Goal: Check status: Check status

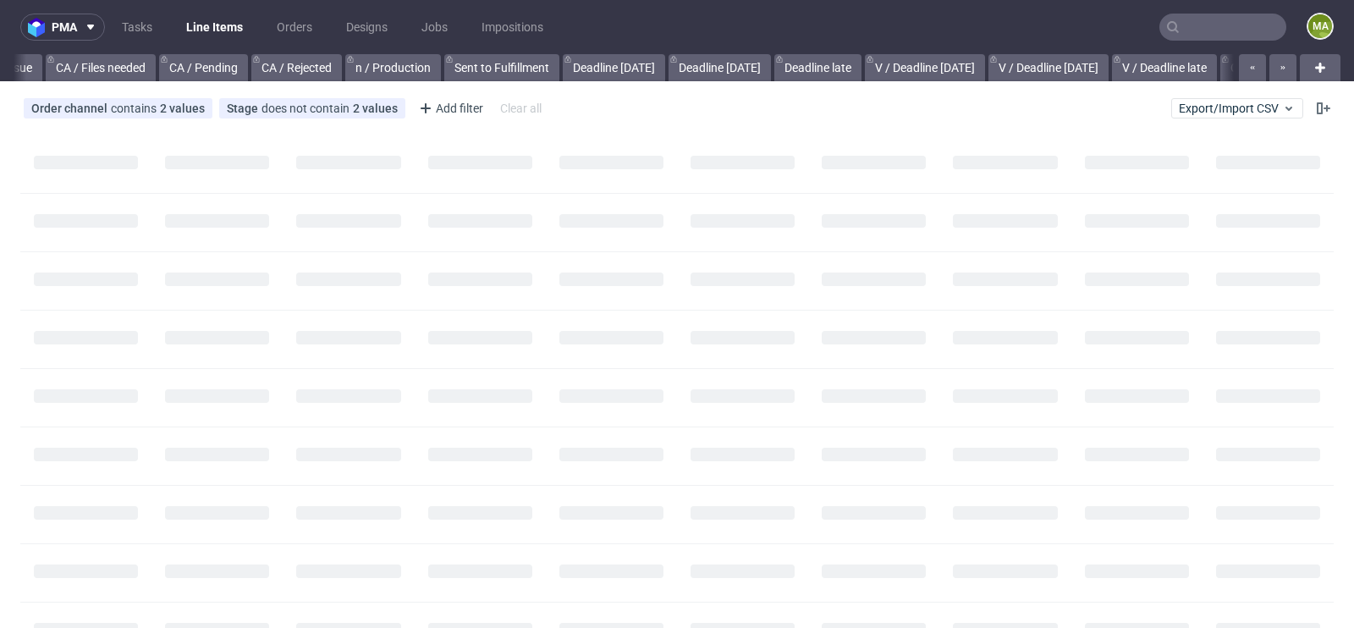
click at [1210, 22] on input "text" at bounding box center [1223, 27] width 127 height 27
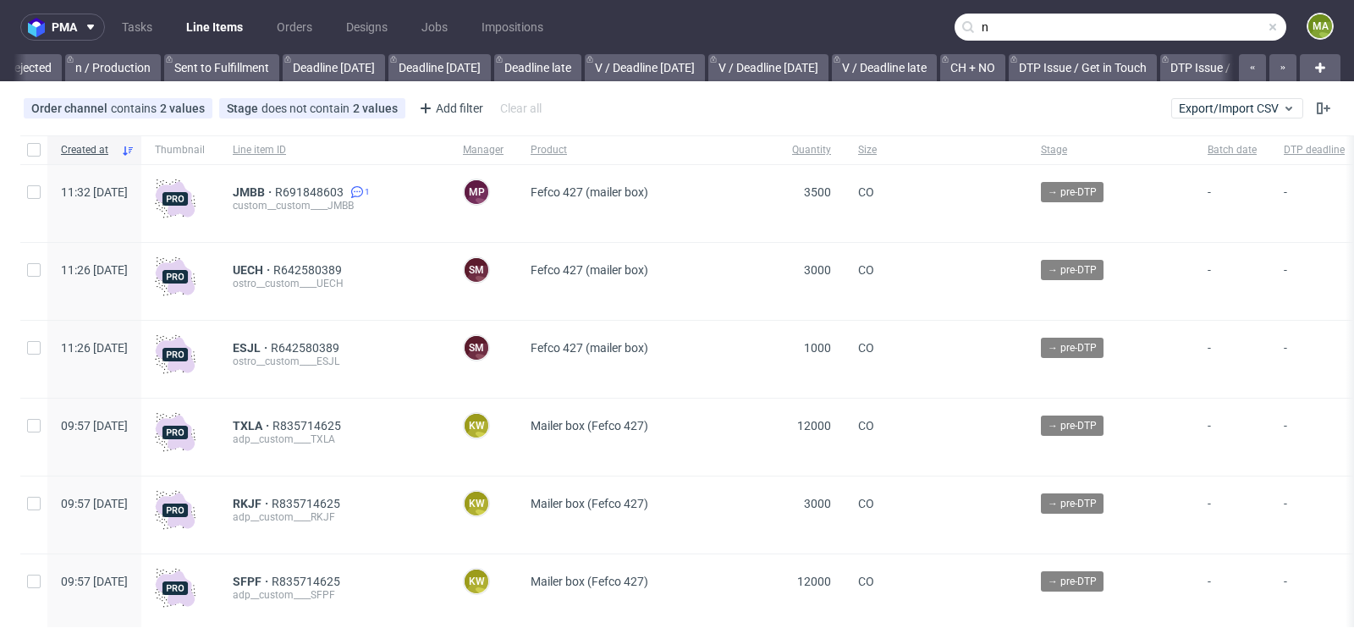
scroll to position [0, 1914]
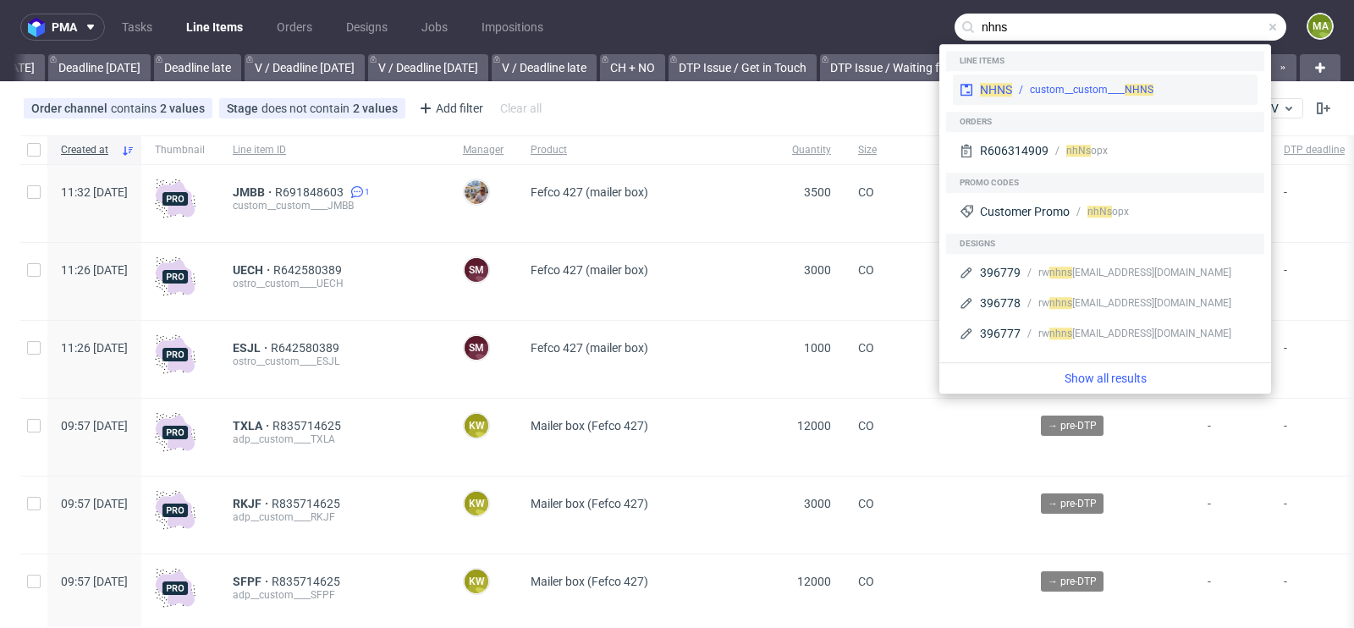
type input "nhns"
click at [1075, 79] on div "NHNS custom__custom____ NHNS" at bounding box center [1105, 89] width 305 height 30
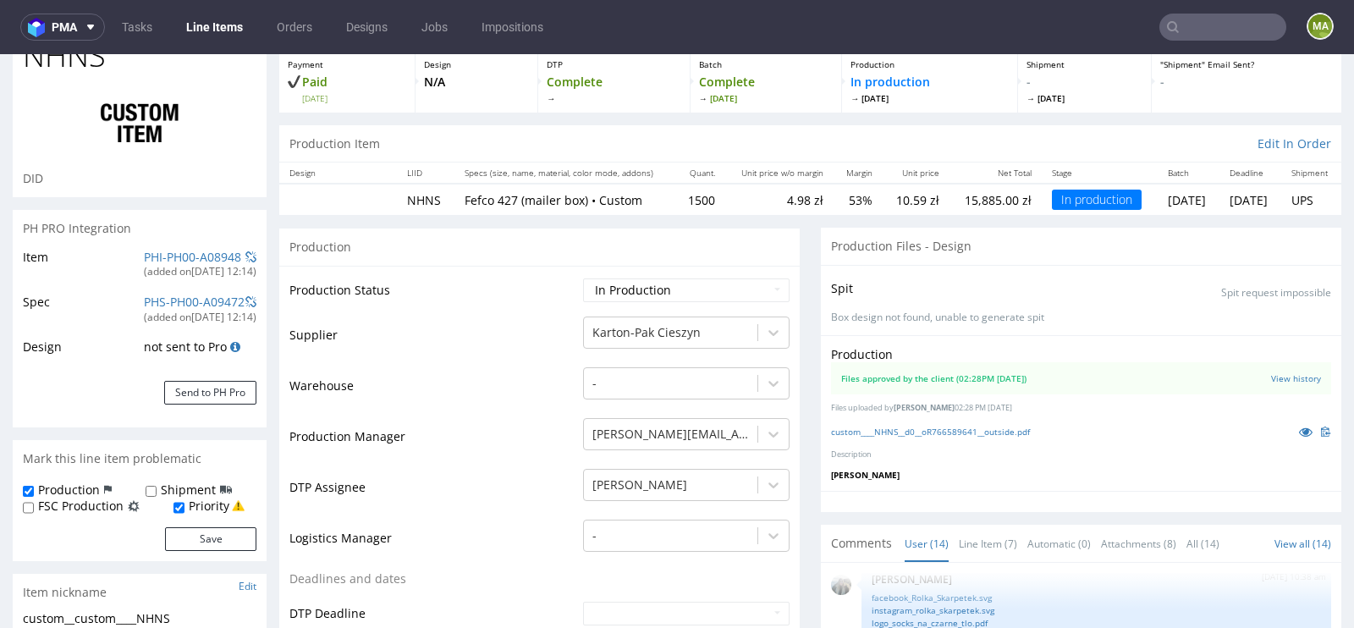
scroll to position [157, 0]
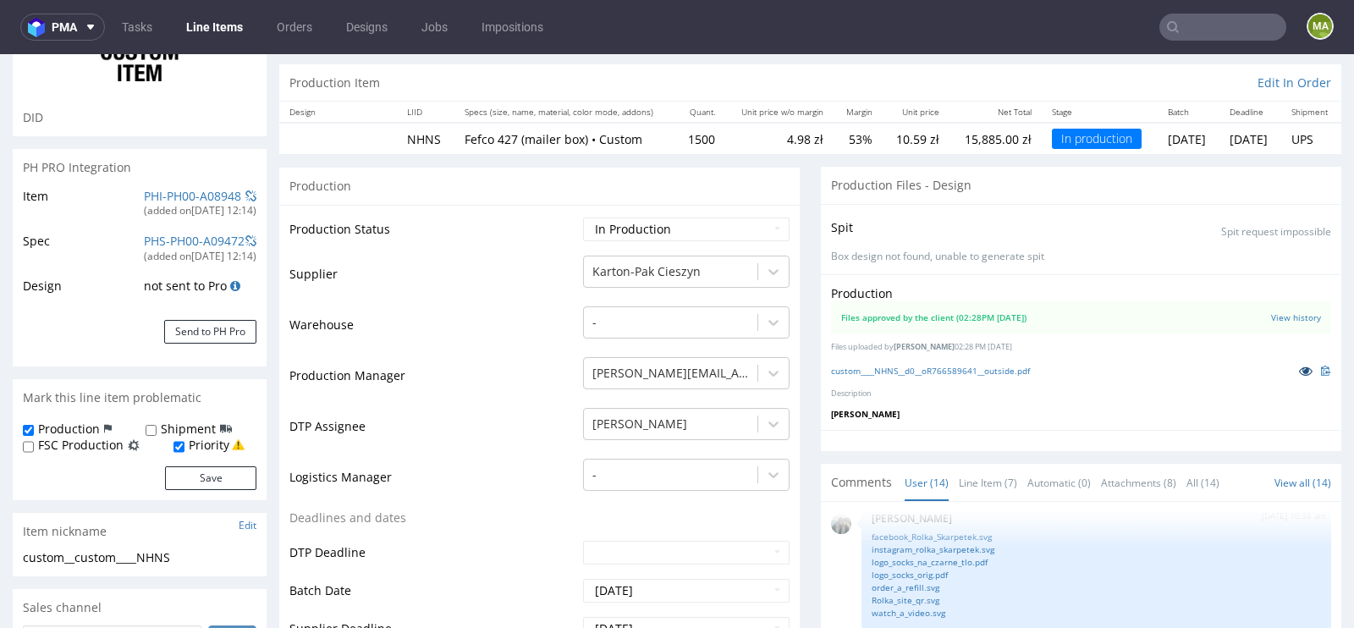
click at [1299, 367] on icon at bounding box center [1306, 371] width 14 height 12
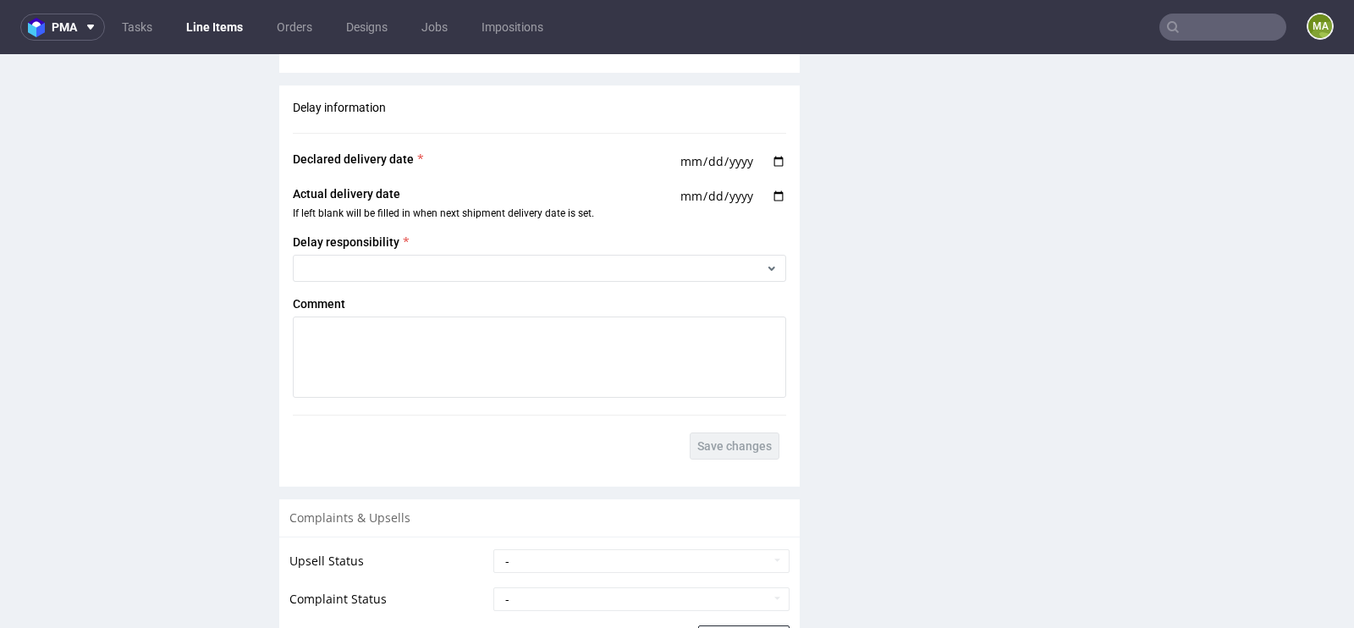
scroll to position [3143, 0]
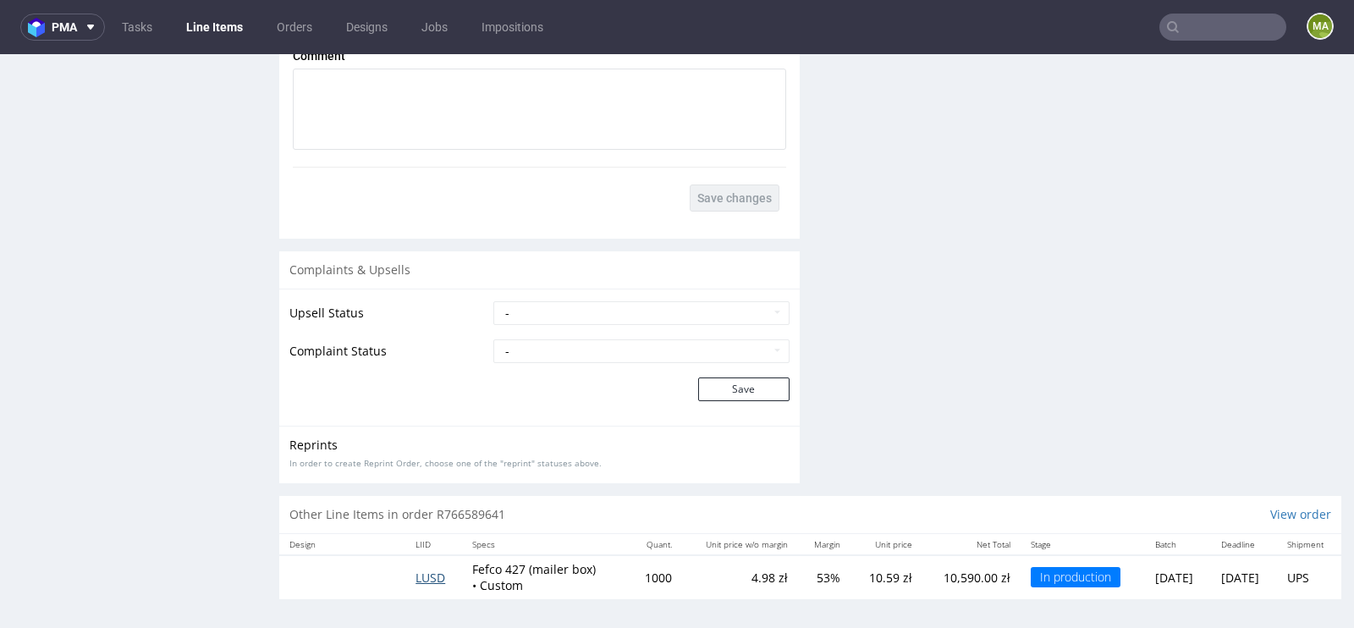
click at [416, 571] on span "LUSD" at bounding box center [431, 578] width 30 height 16
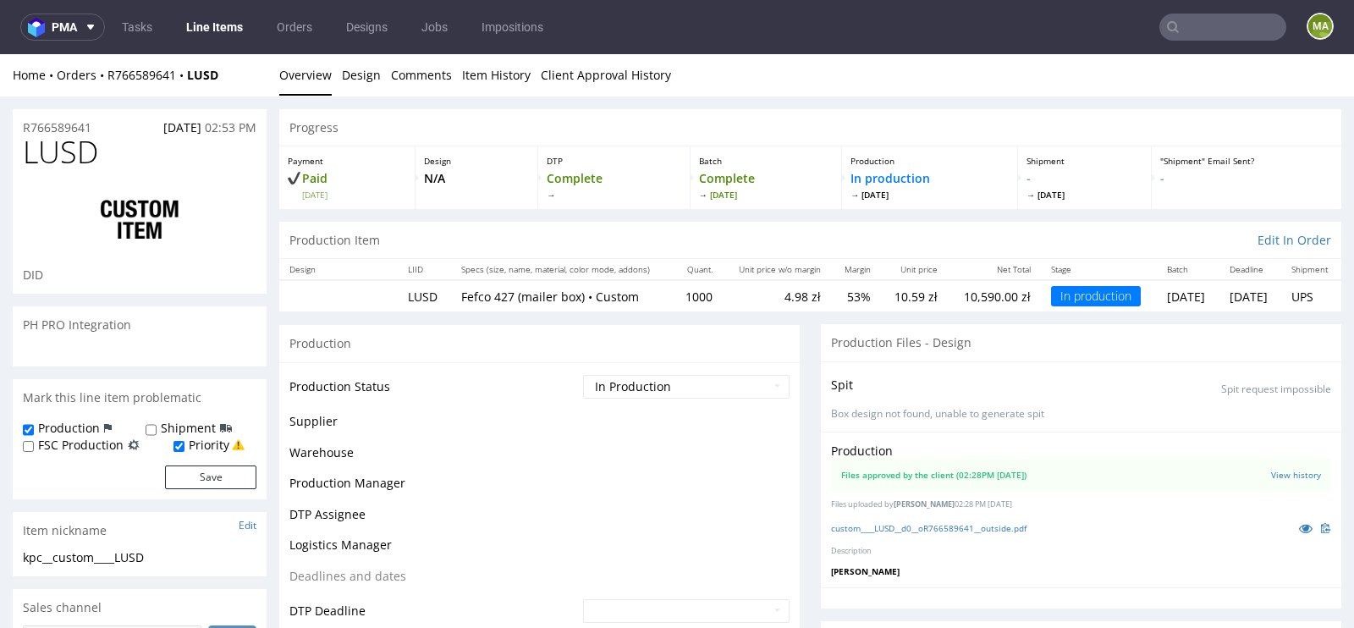
scroll to position [978, 0]
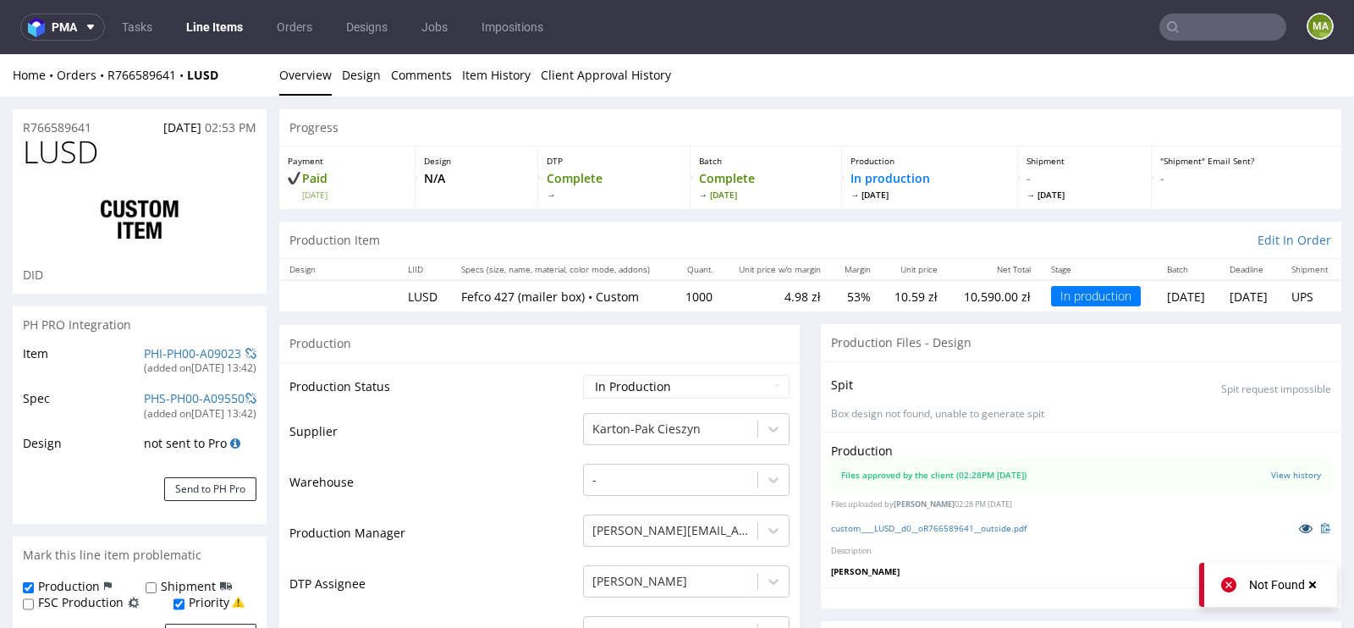
click at [1299, 522] on icon at bounding box center [1306, 528] width 14 height 12
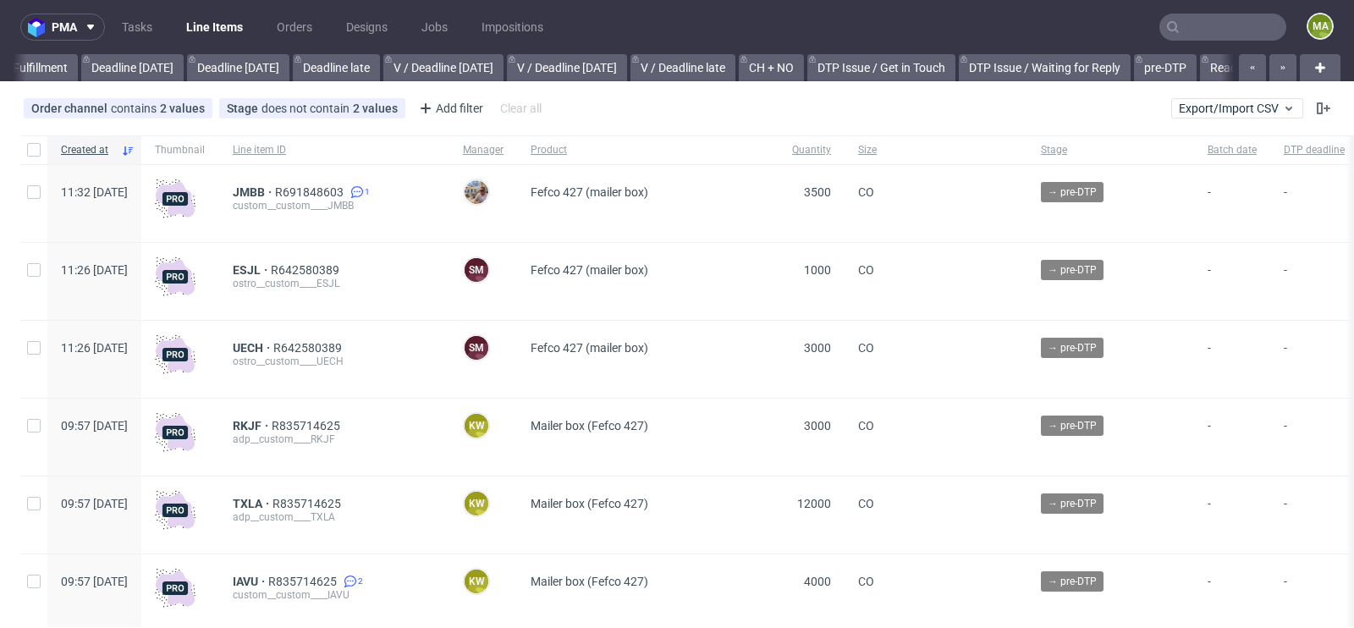
scroll to position [0, 1914]
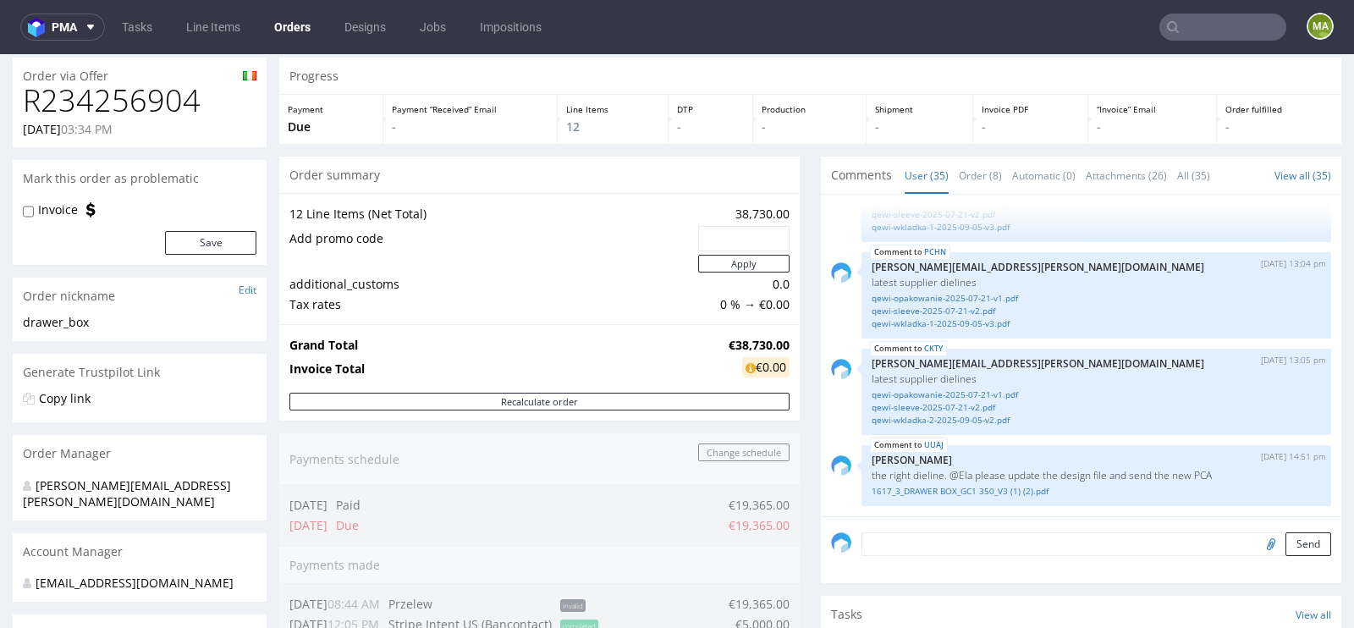
scroll to position [68, 0]
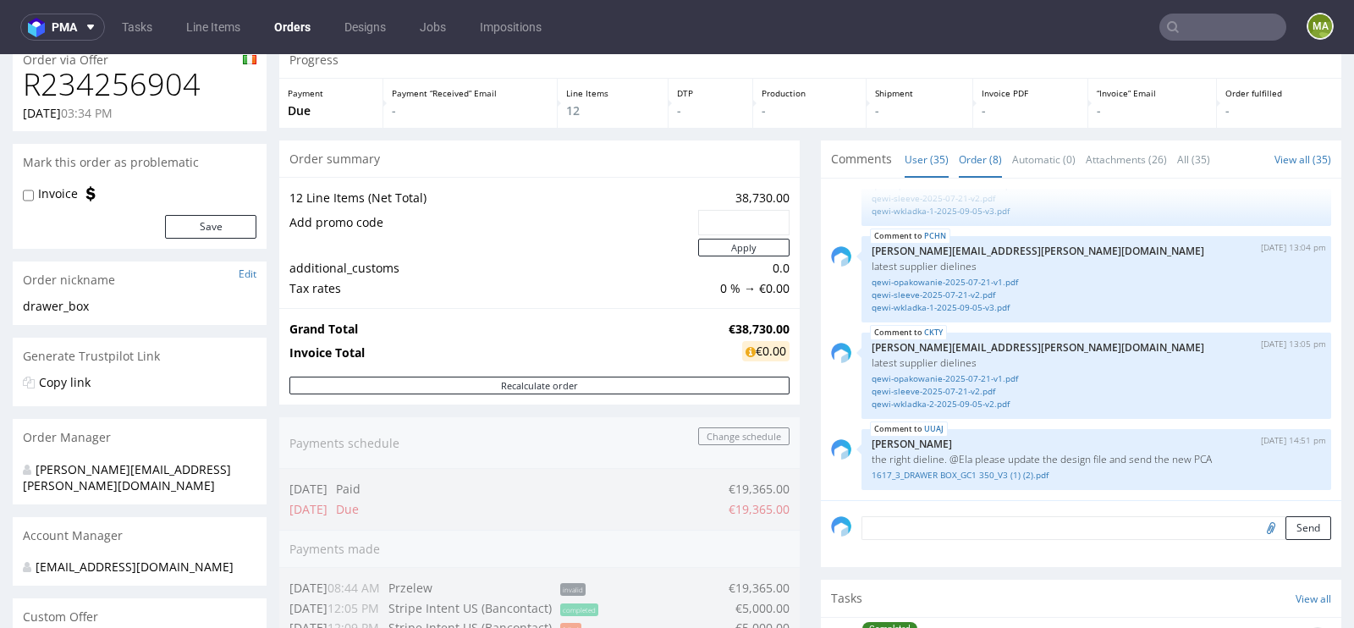
click at [982, 153] on link "Order (8)" at bounding box center [980, 159] width 43 height 36
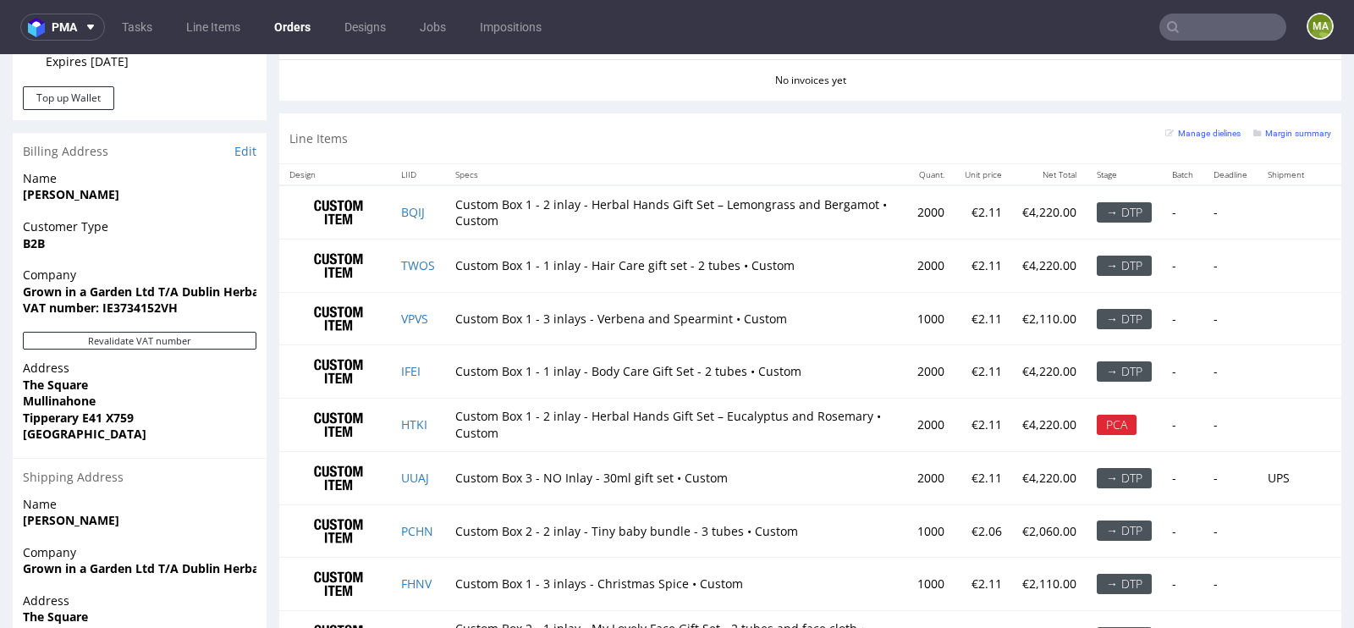
scroll to position [1066, 0]
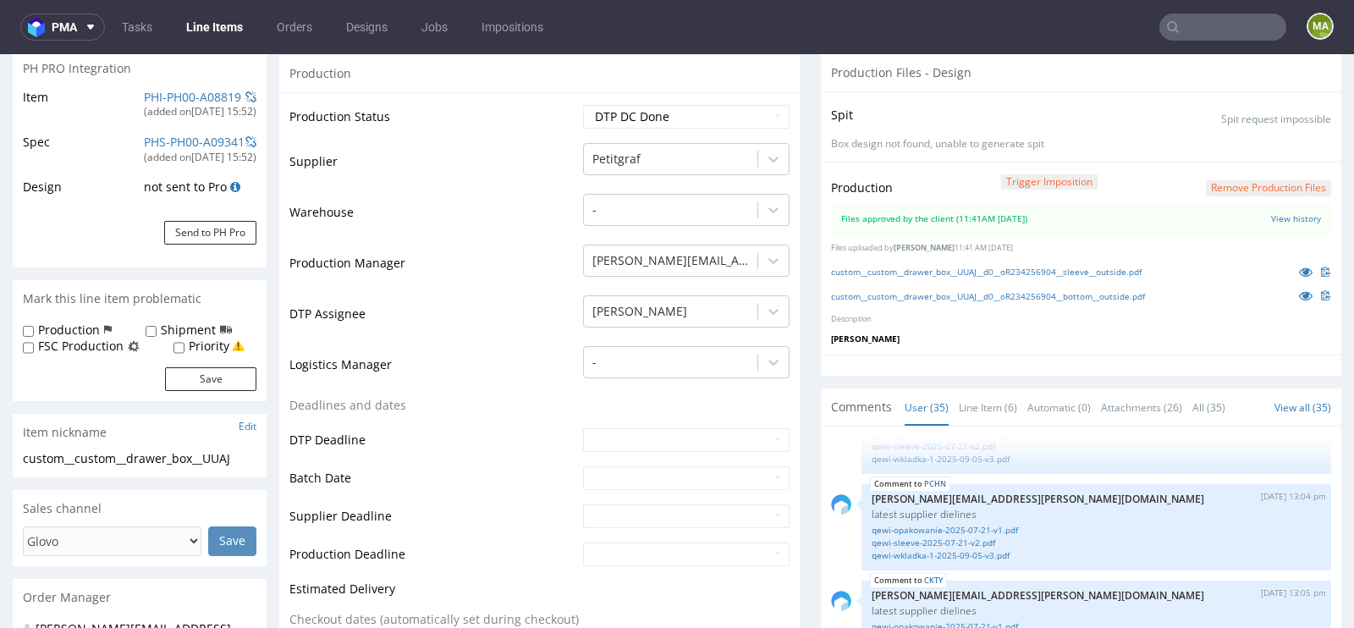
scroll to position [400, 0]
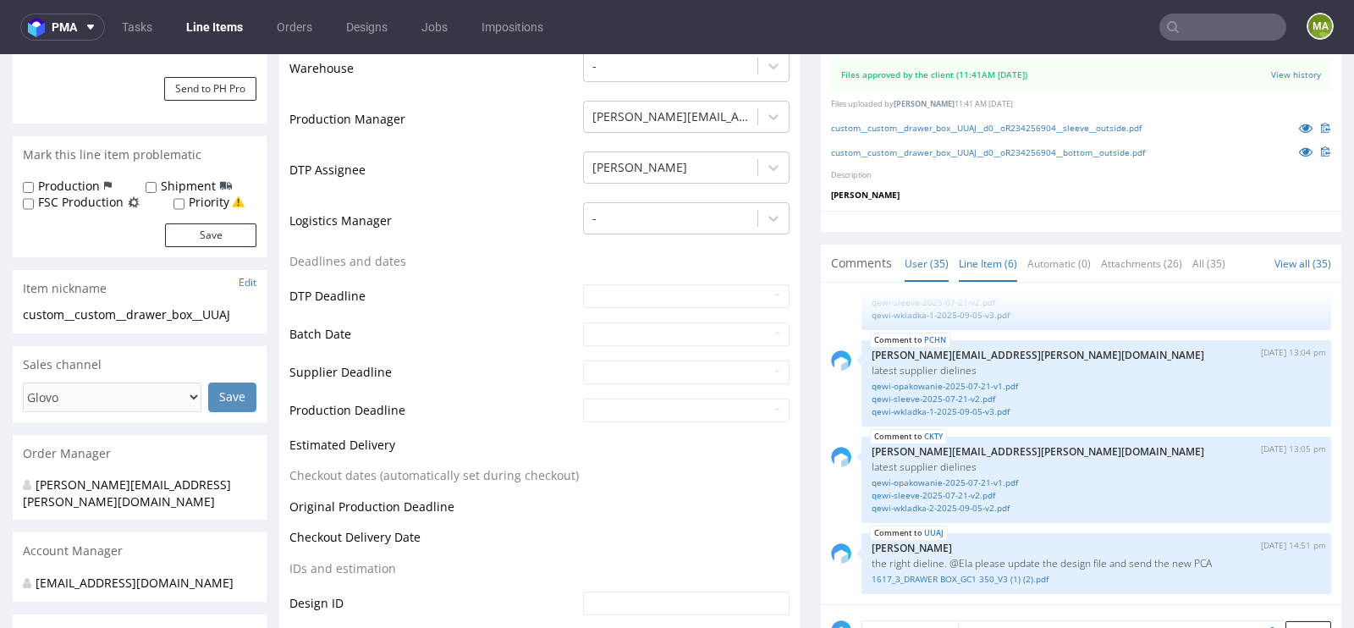
click at [980, 265] on link "Line Item (6)" at bounding box center [988, 263] width 58 height 36
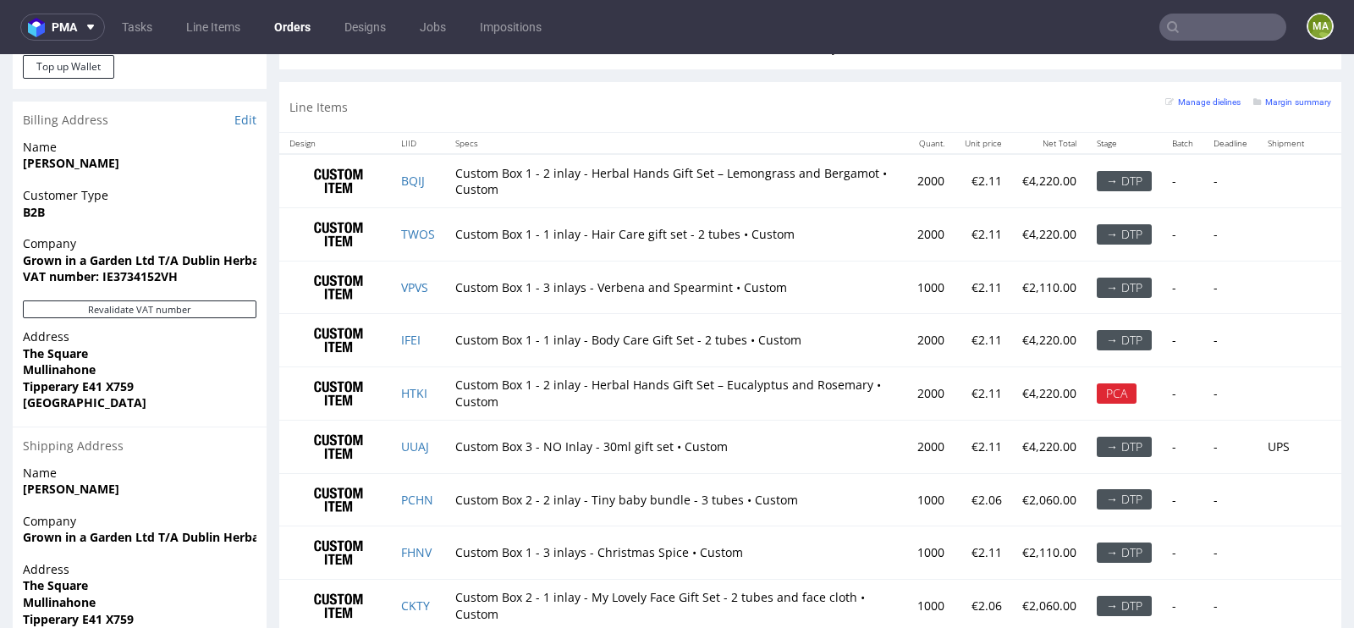
scroll to position [1093, 0]
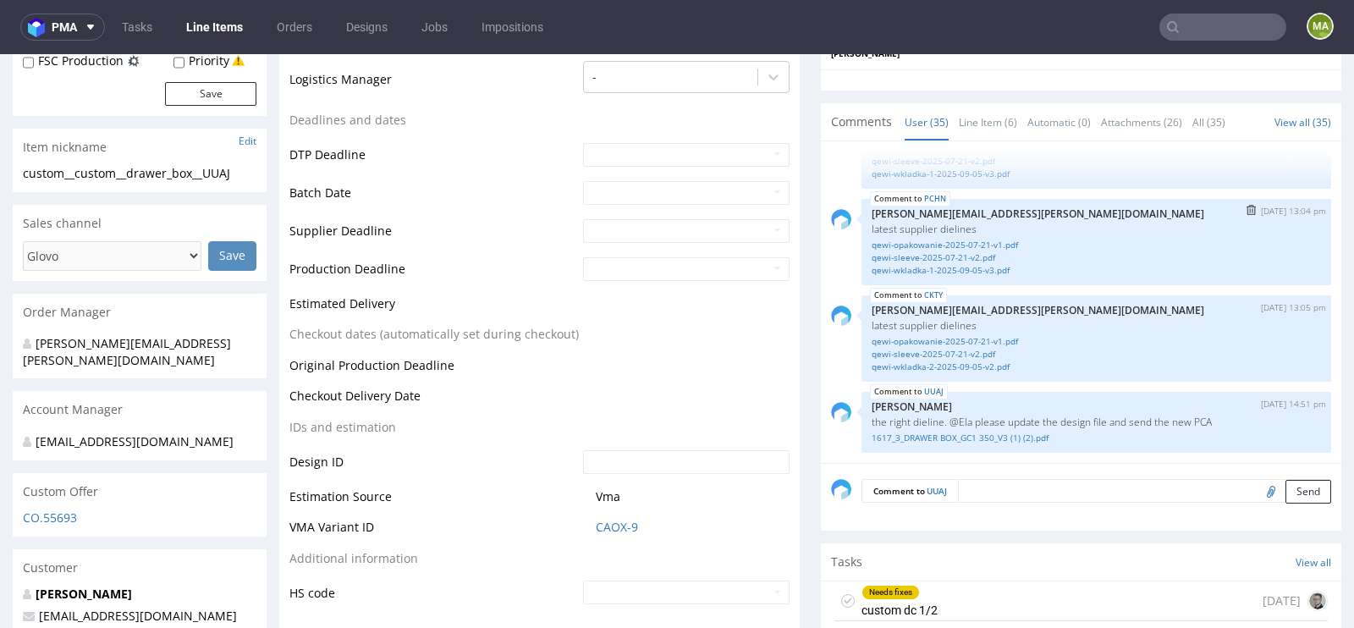
scroll to position [570, 0]
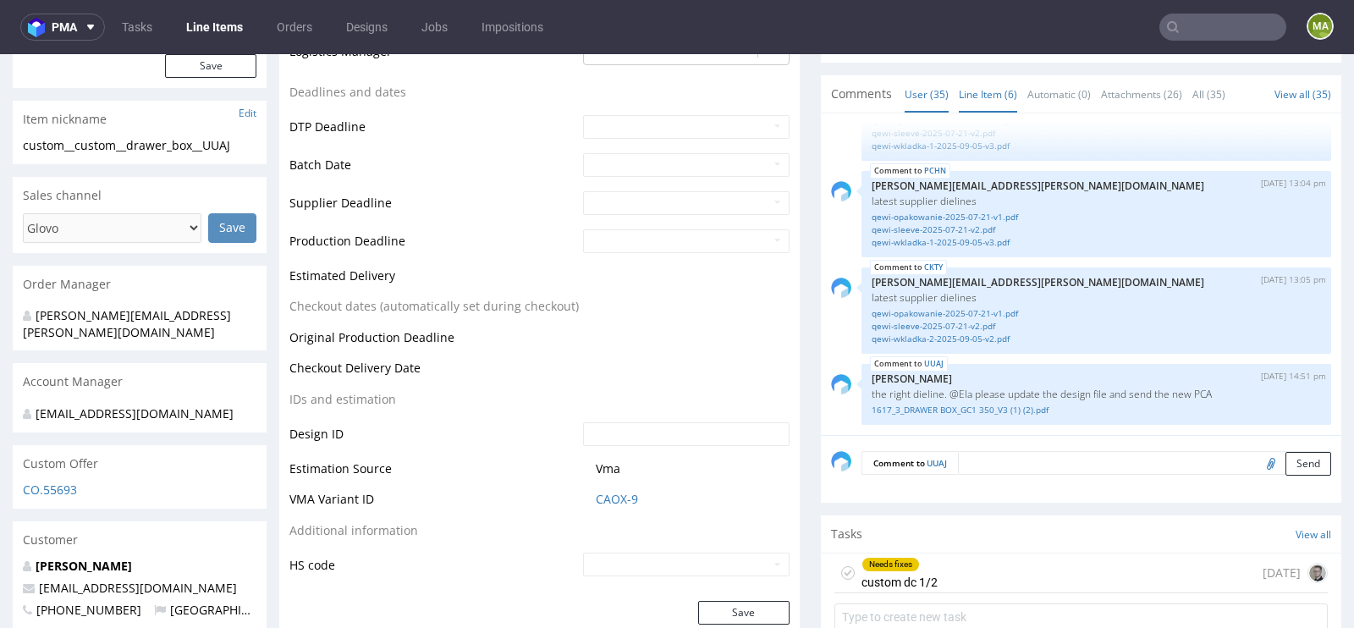
click at [995, 102] on link "Line Item (6)" at bounding box center [988, 94] width 58 height 36
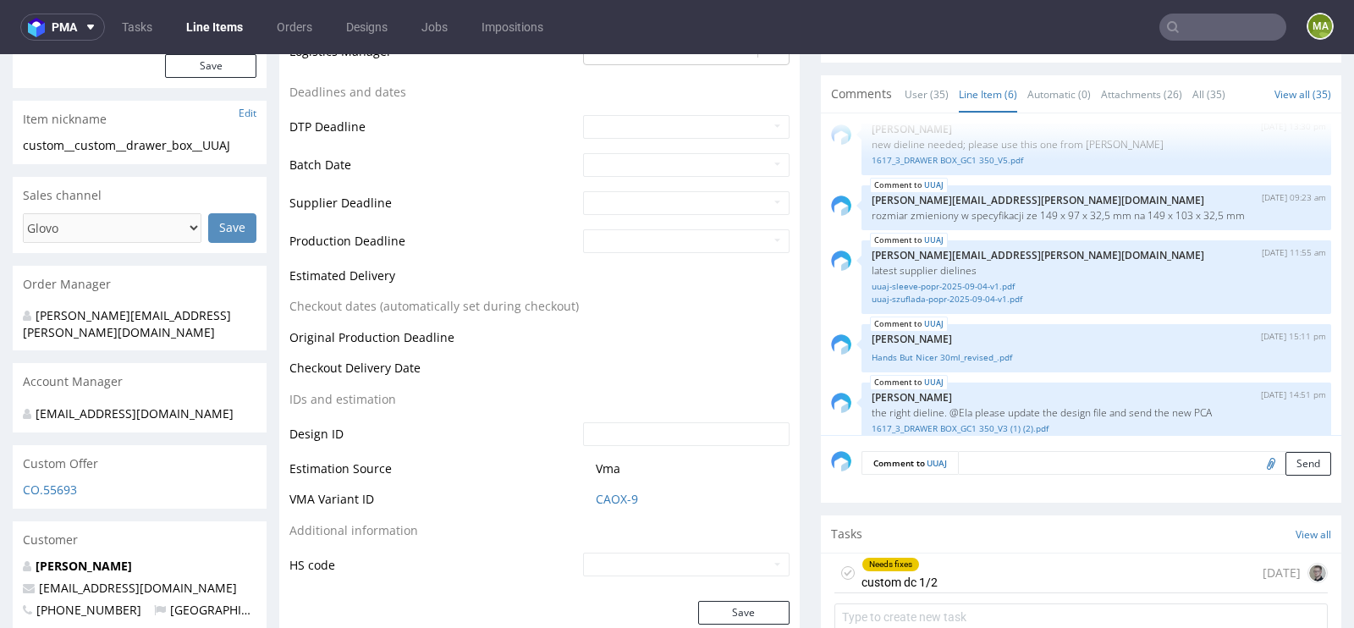
scroll to position [121, 0]
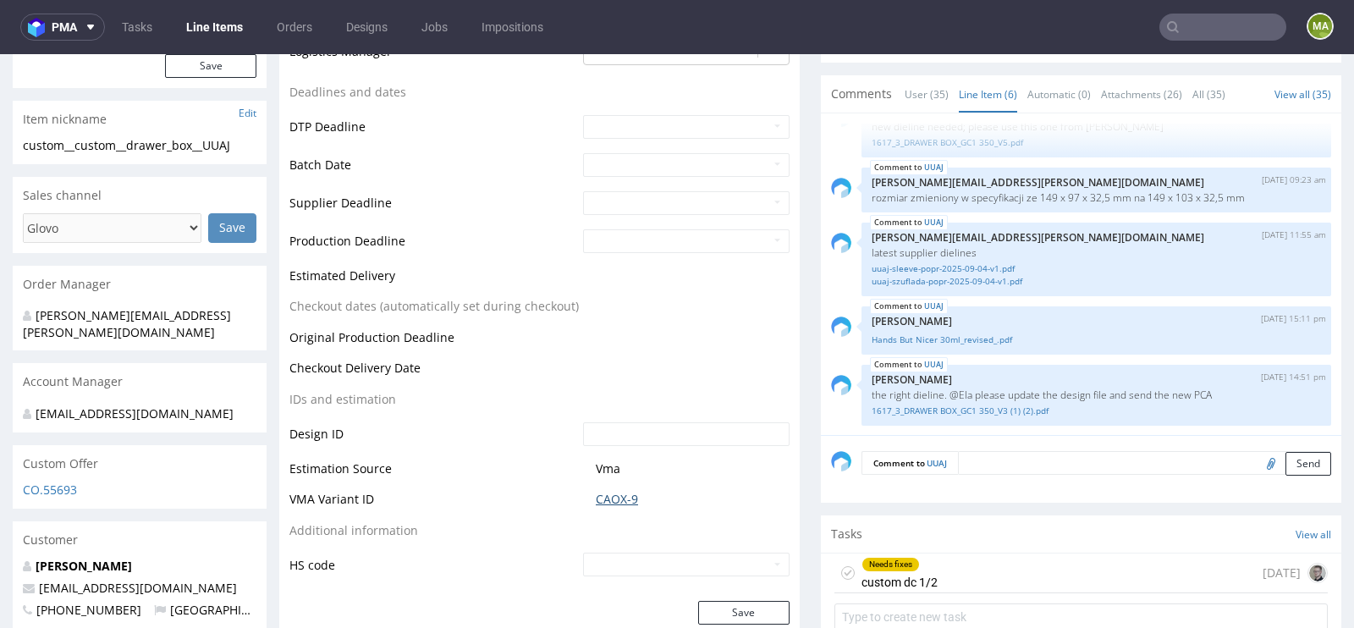
click at [603, 493] on link "CAOX-9" at bounding box center [617, 499] width 42 height 17
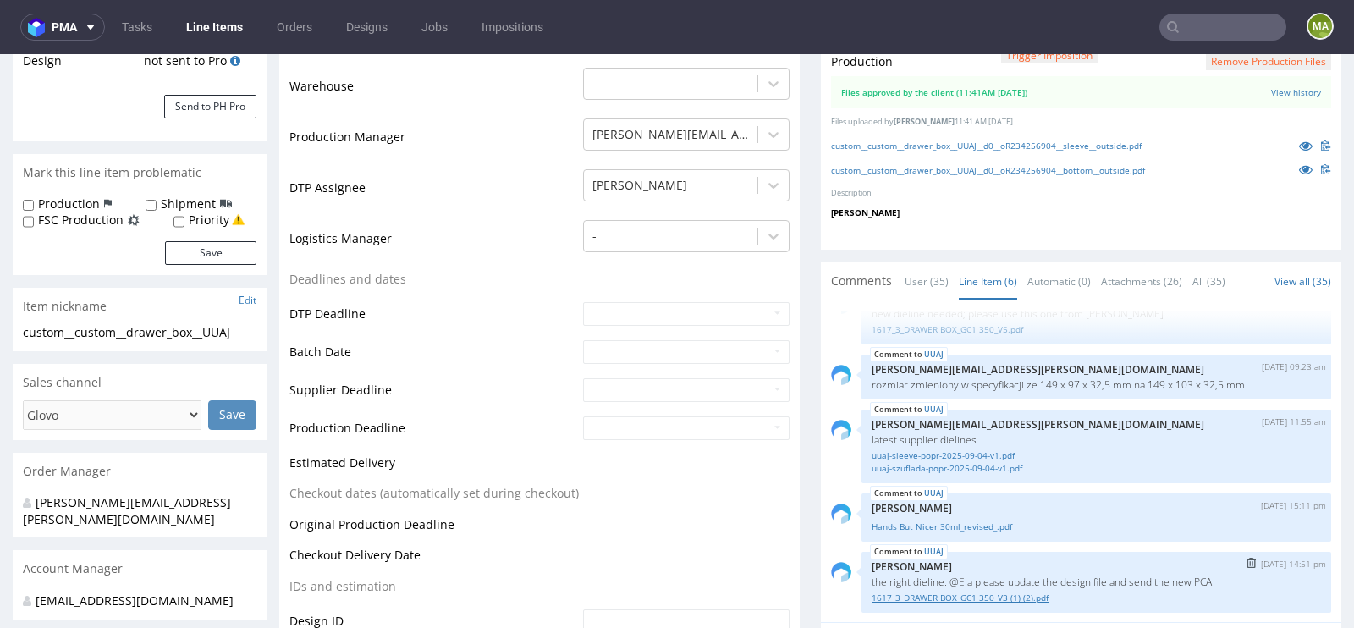
click at [956, 599] on link "1617_3_DRAWER BOX_GC1 350_V3 (1) (2).pdf" at bounding box center [1096, 598] width 449 height 13
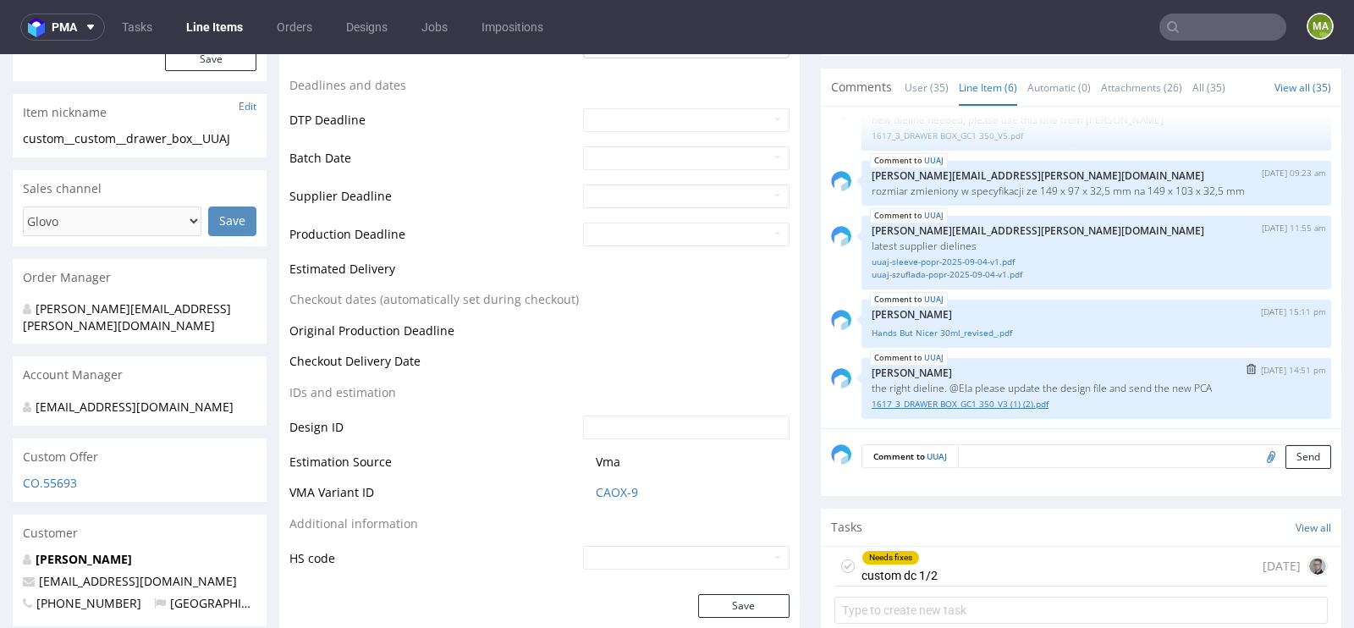
click at [931, 403] on link "1617_3_DRAWER BOX_GC1 350_V3 (1) (2).pdf" at bounding box center [1096, 404] width 449 height 13
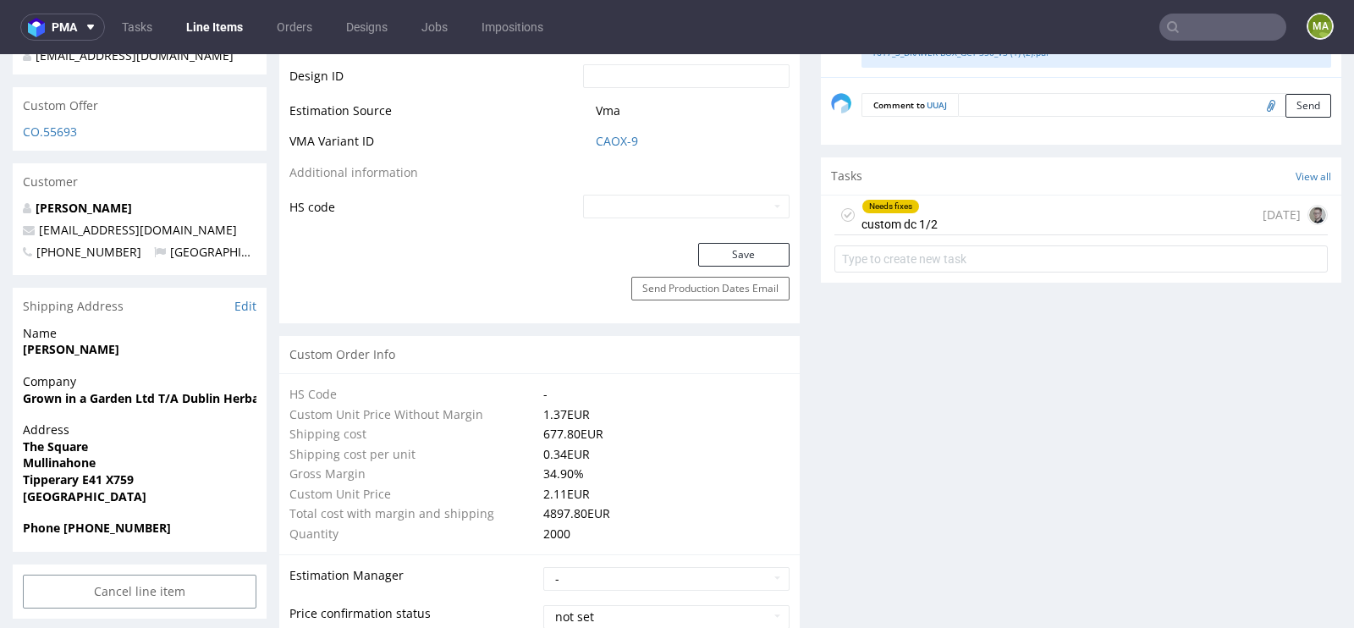
scroll to position [932, 0]
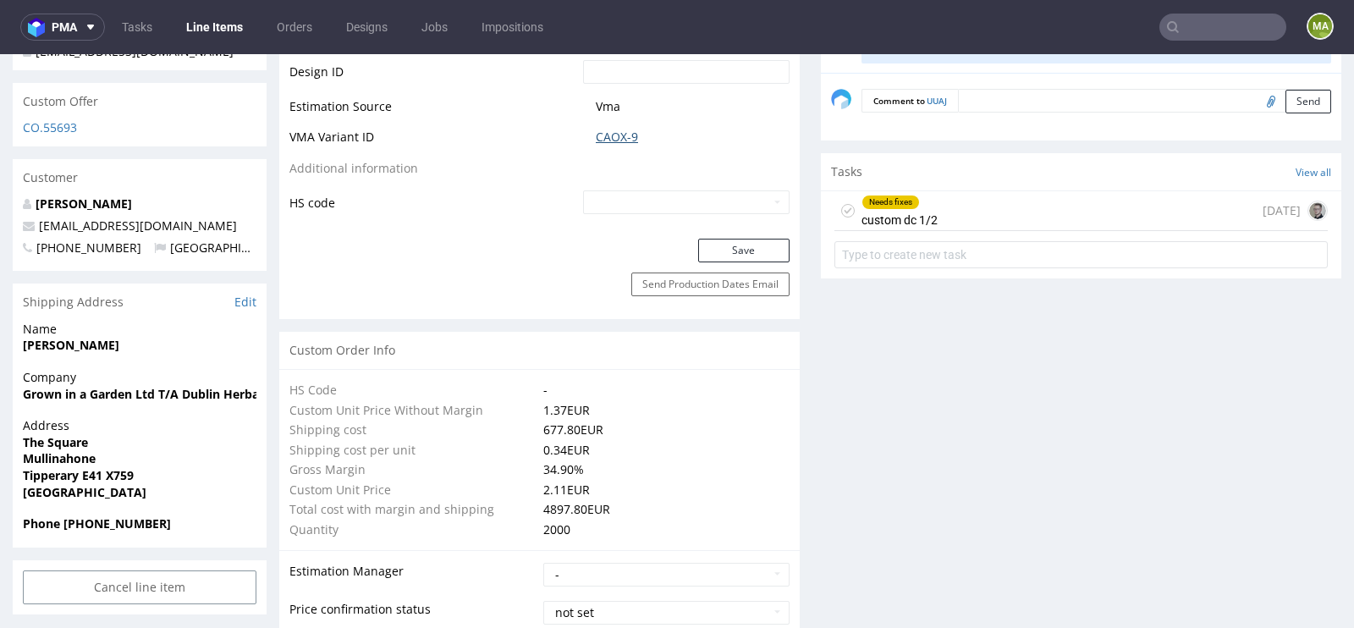
click at [615, 137] on link "CAOX-9" at bounding box center [617, 137] width 42 height 17
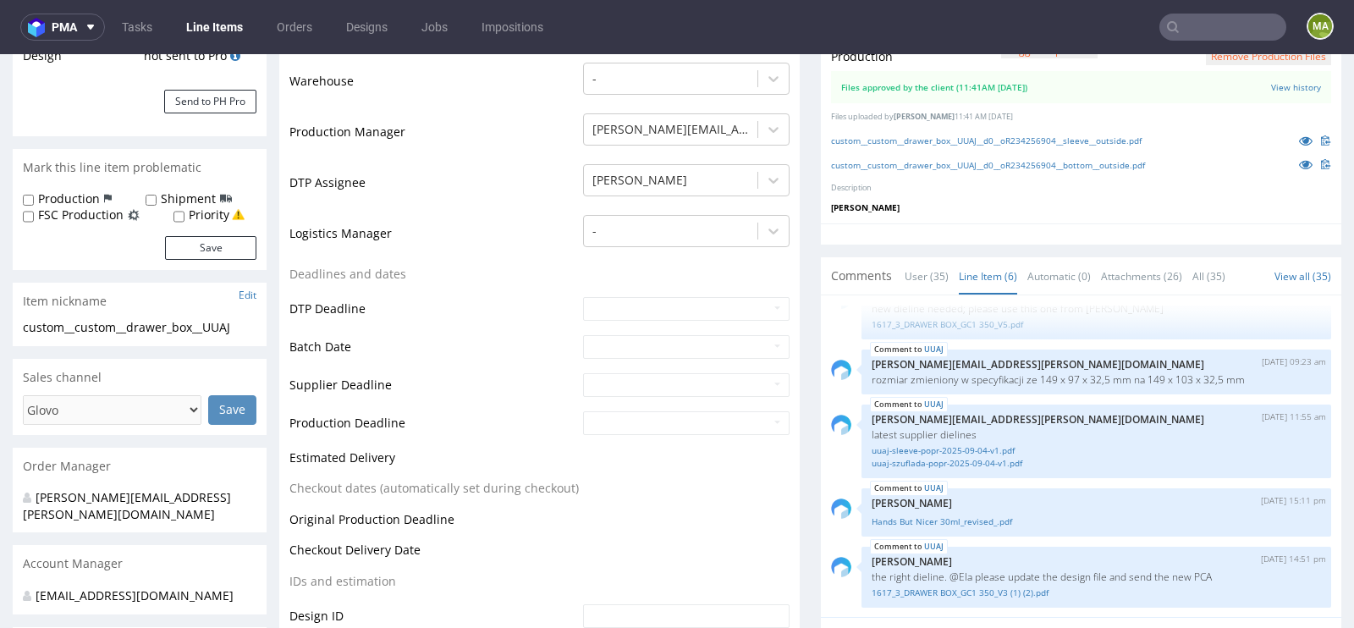
scroll to position [0, 0]
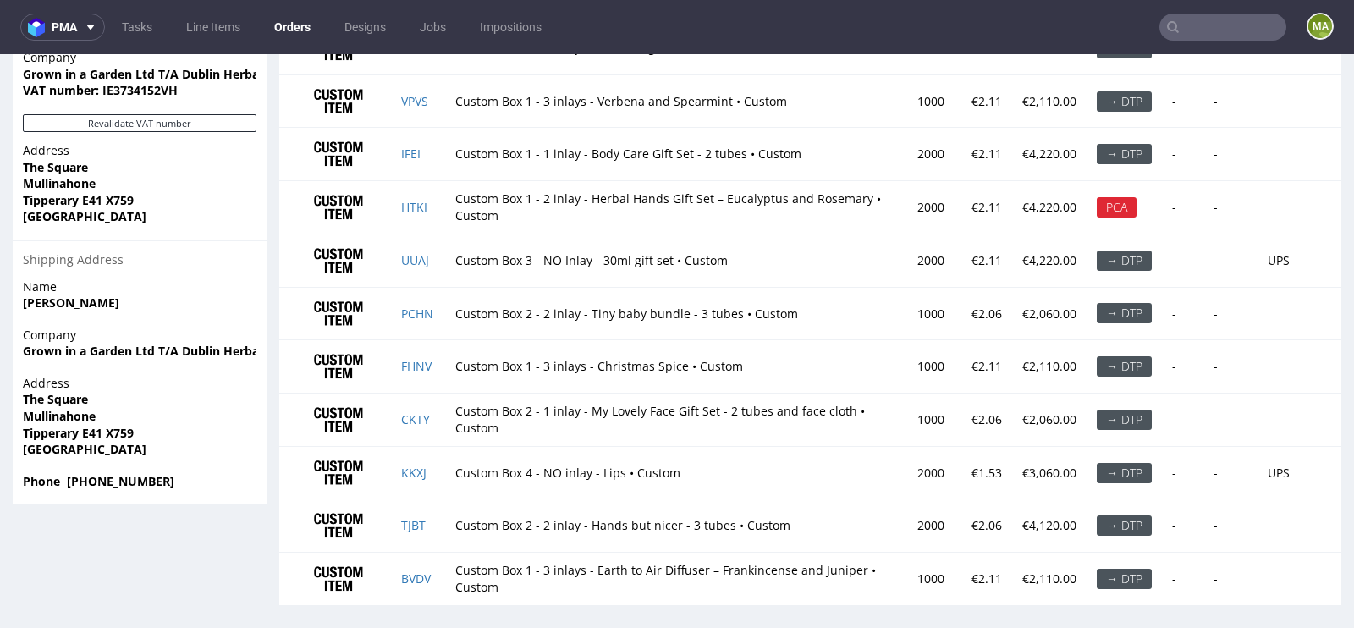
scroll to position [1282, 0]
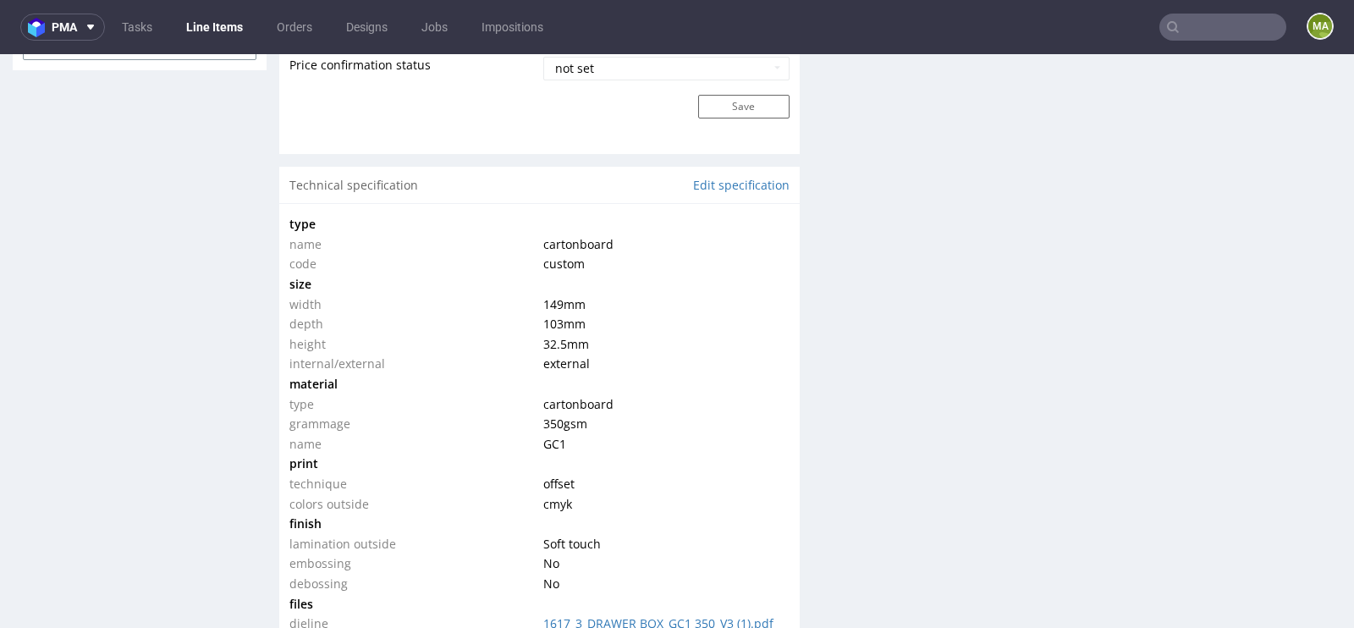
scroll to position [1477, 0]
click at [736, 182] on link "Edit specification" at bounding box center [741, 184] width 96 height 17
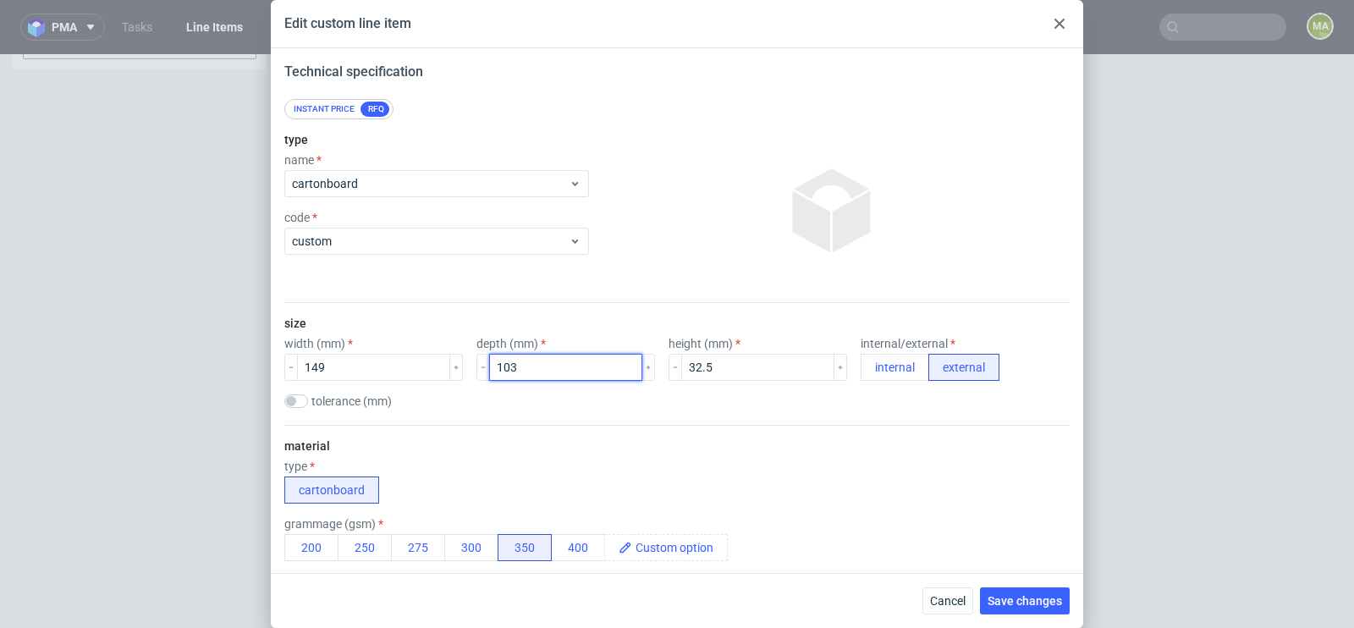
click at [534, 358] on input "103" at bounding box center [565, 367] width 153 height 27
type input "97"
click at [1009, 591] on button "Save changes" at bounding box center [1025, 600] width 90 height 27
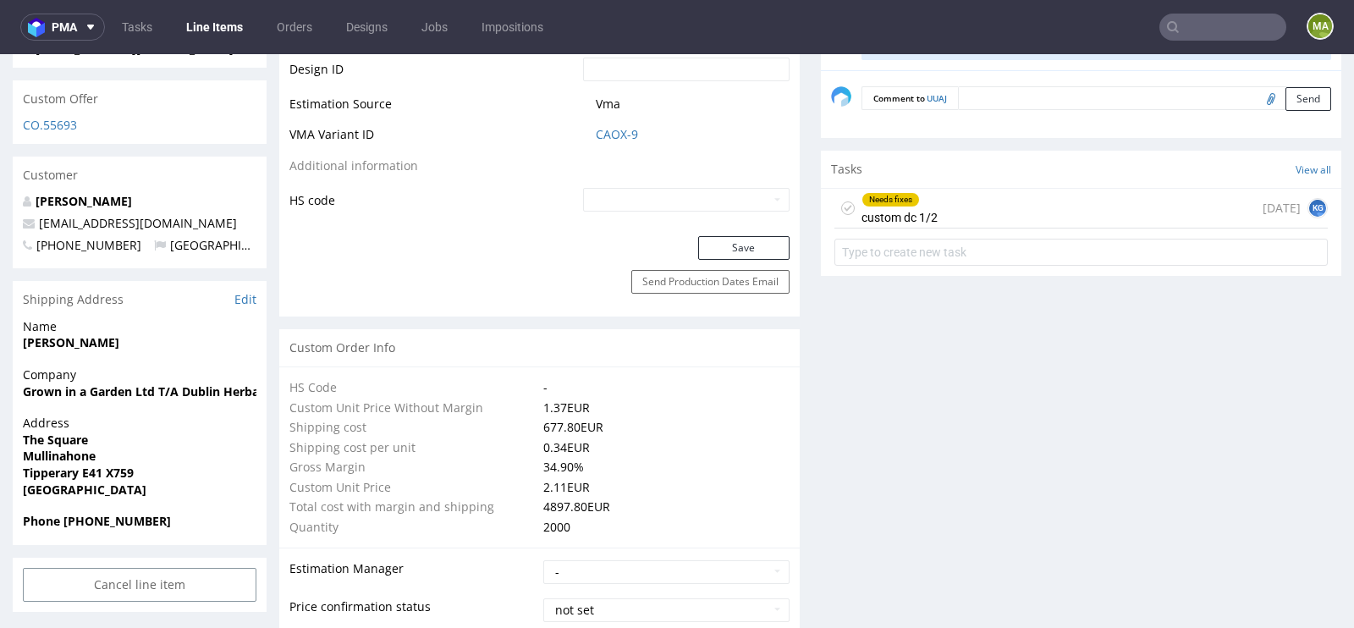
scroll to position [0, 0]
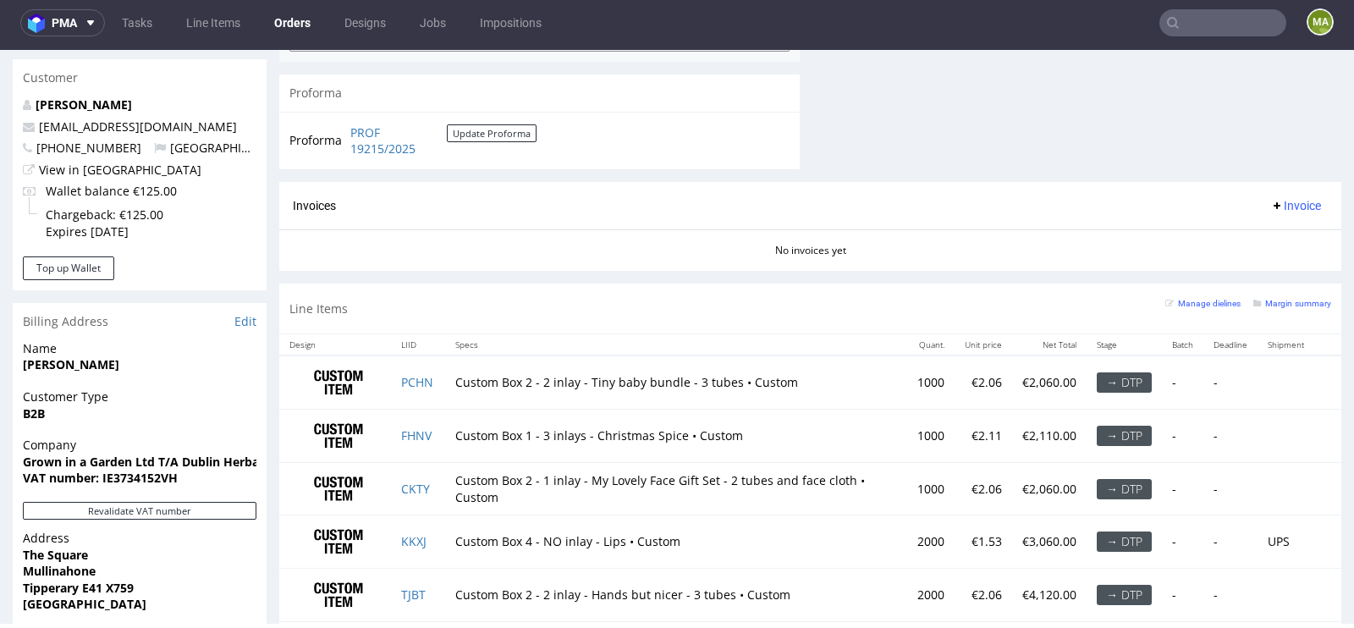
scroll to position [851, 0]
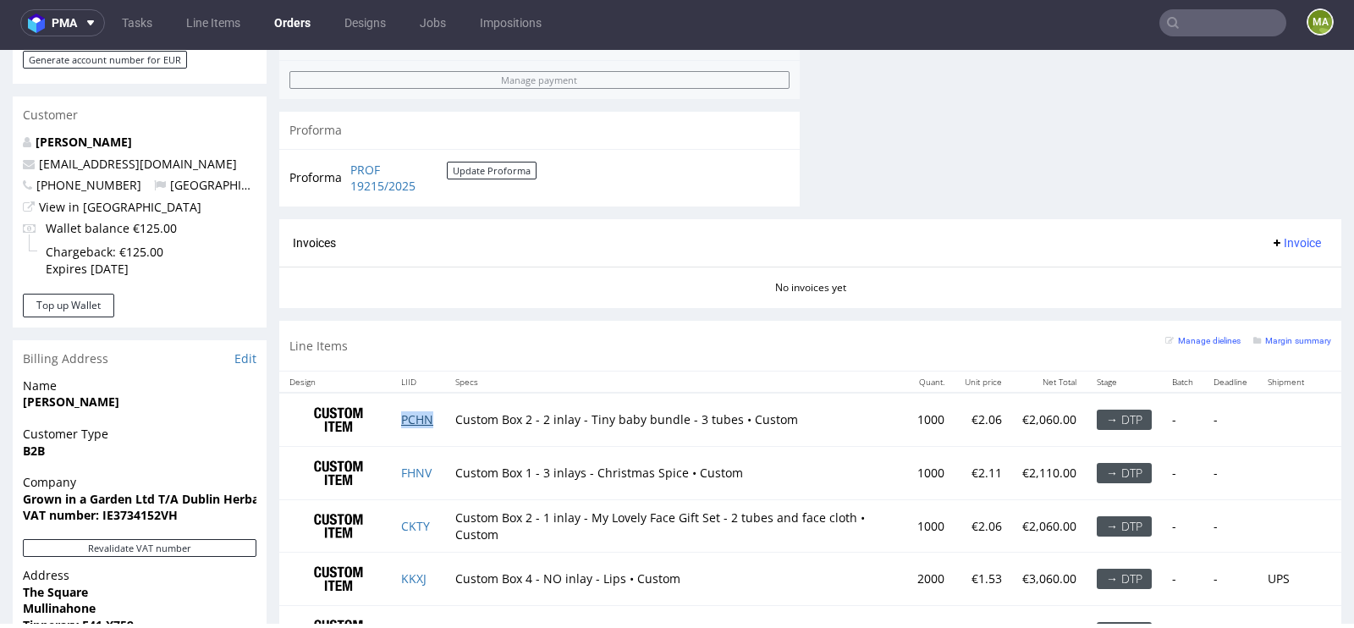
click at [432, 411] on link "PCHN" at bounding box center [417, 419] width 32 height 16
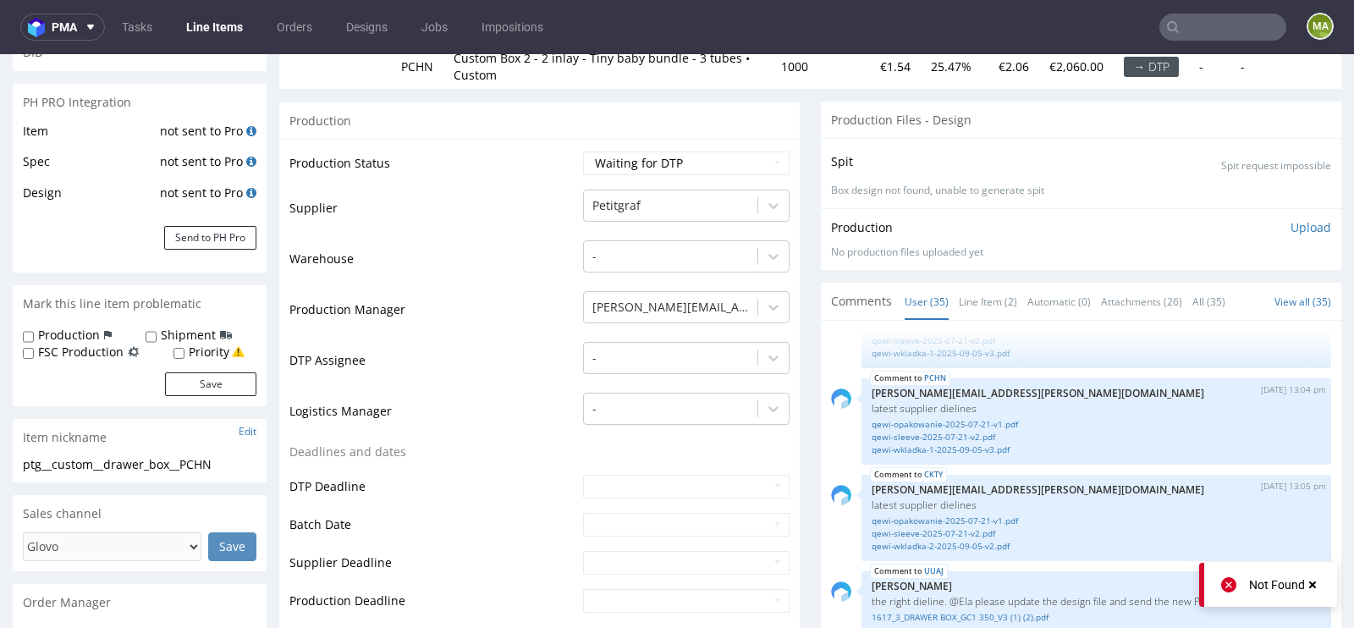
scroll to position [223, 0]
click at [993, 290] on link "Line Item (2)" at bounding box center [988, 301] width 58 height 36
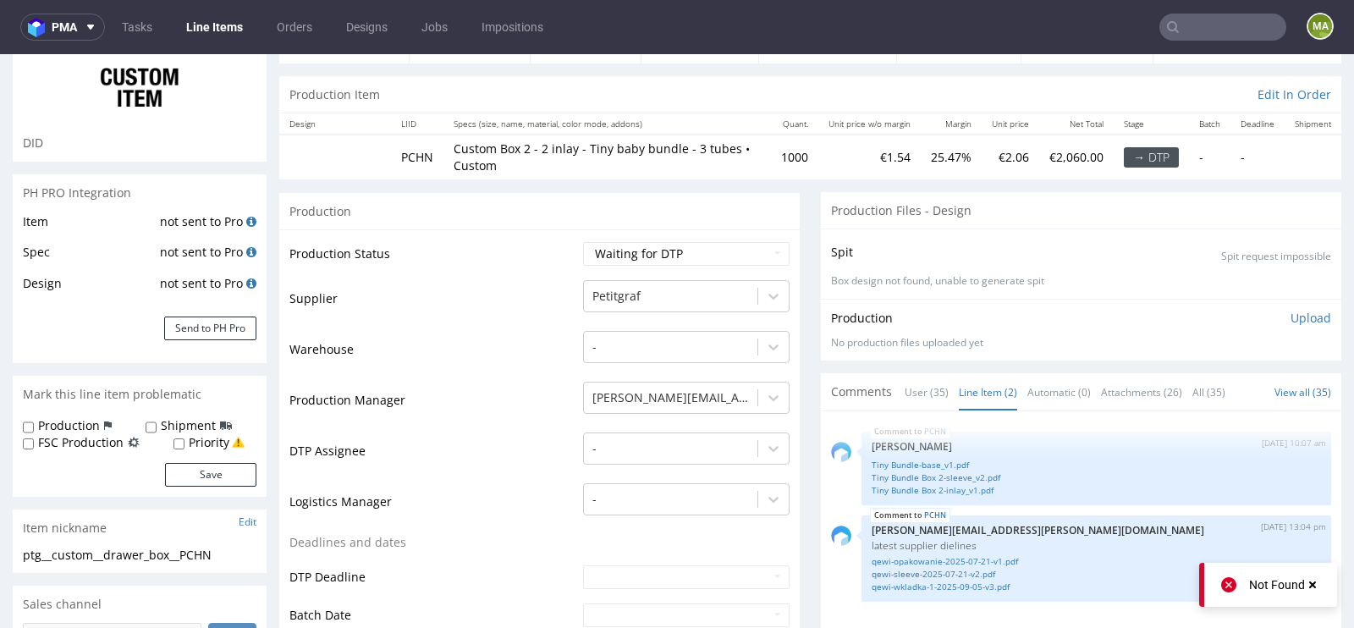
scroll to position [121, 0]
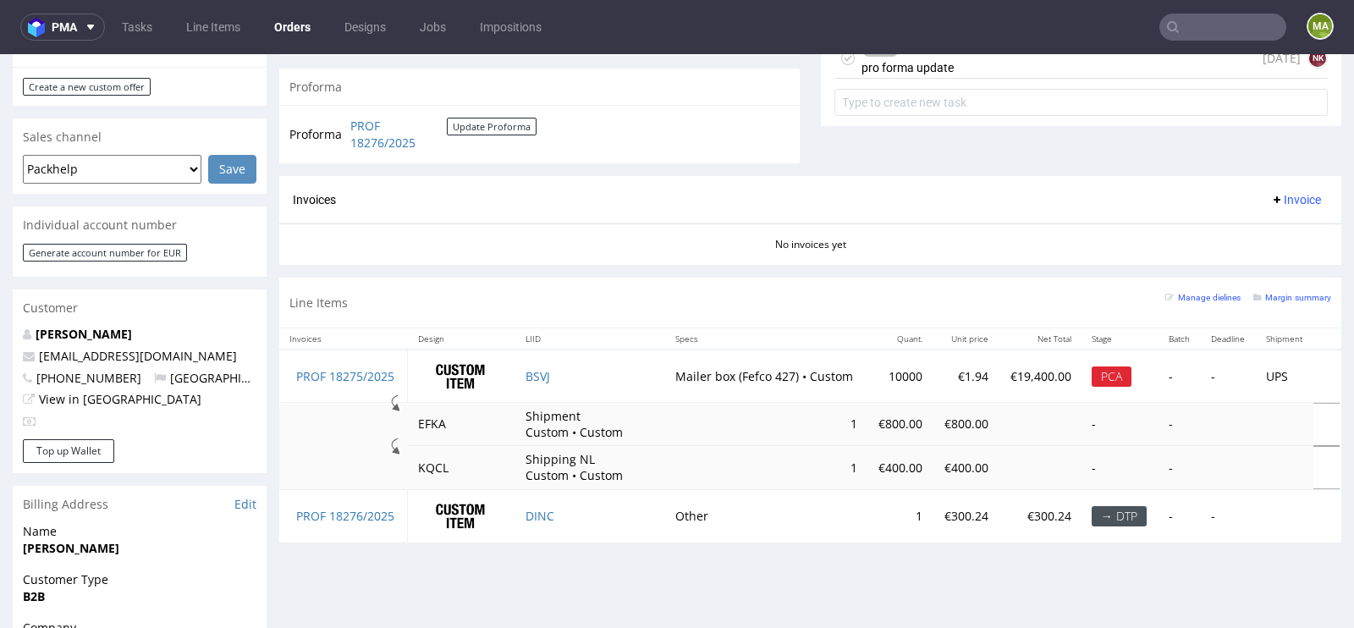
scroll to position [645, 0]
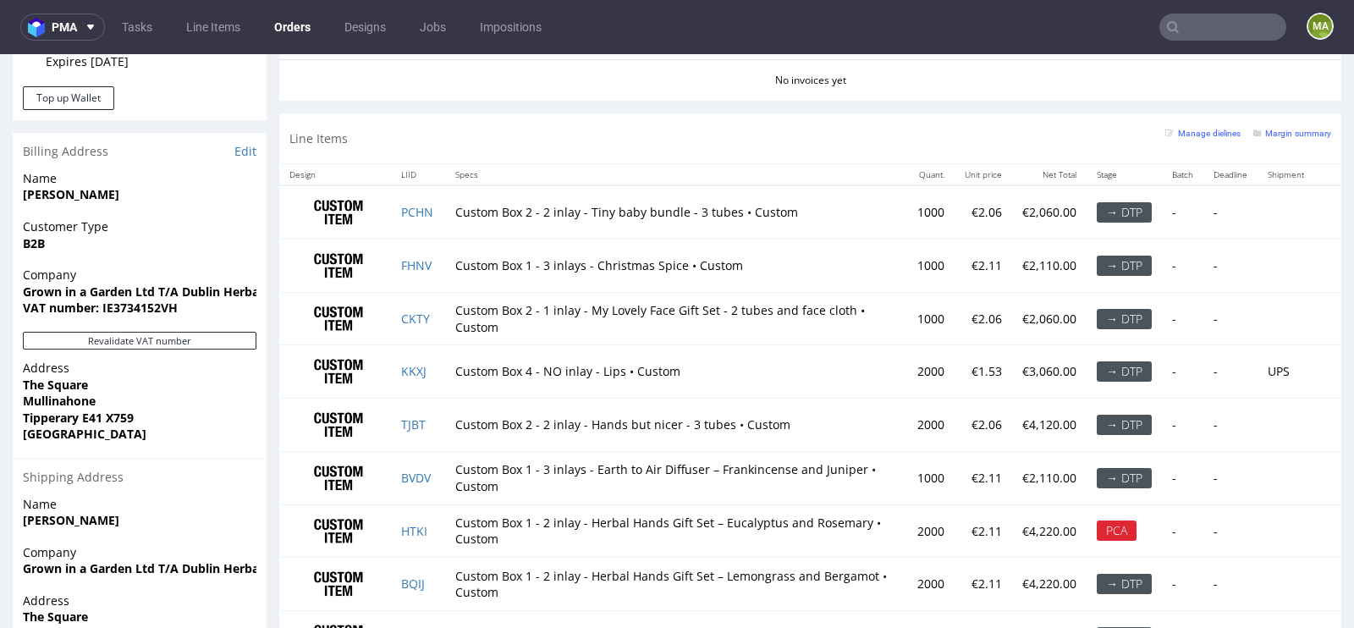
scroll to position [986, 0]
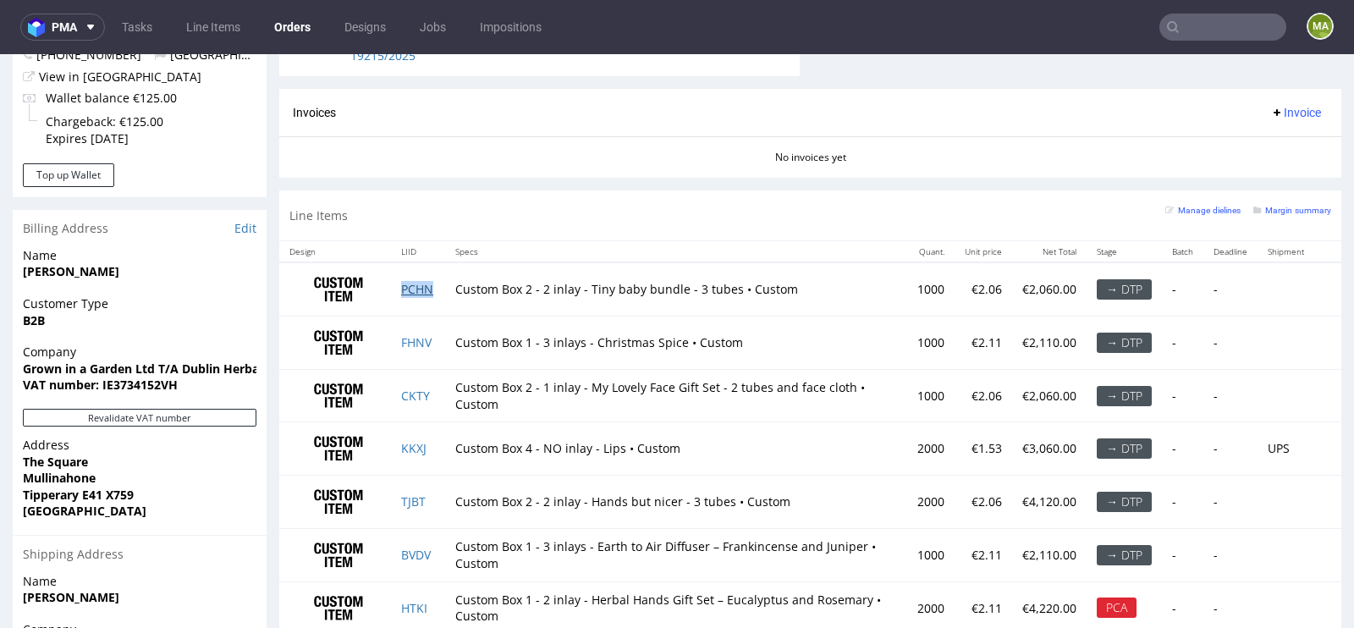
click at [427, 284] on link "PCHN" at bounding box center [417, 289] width 32 height 16
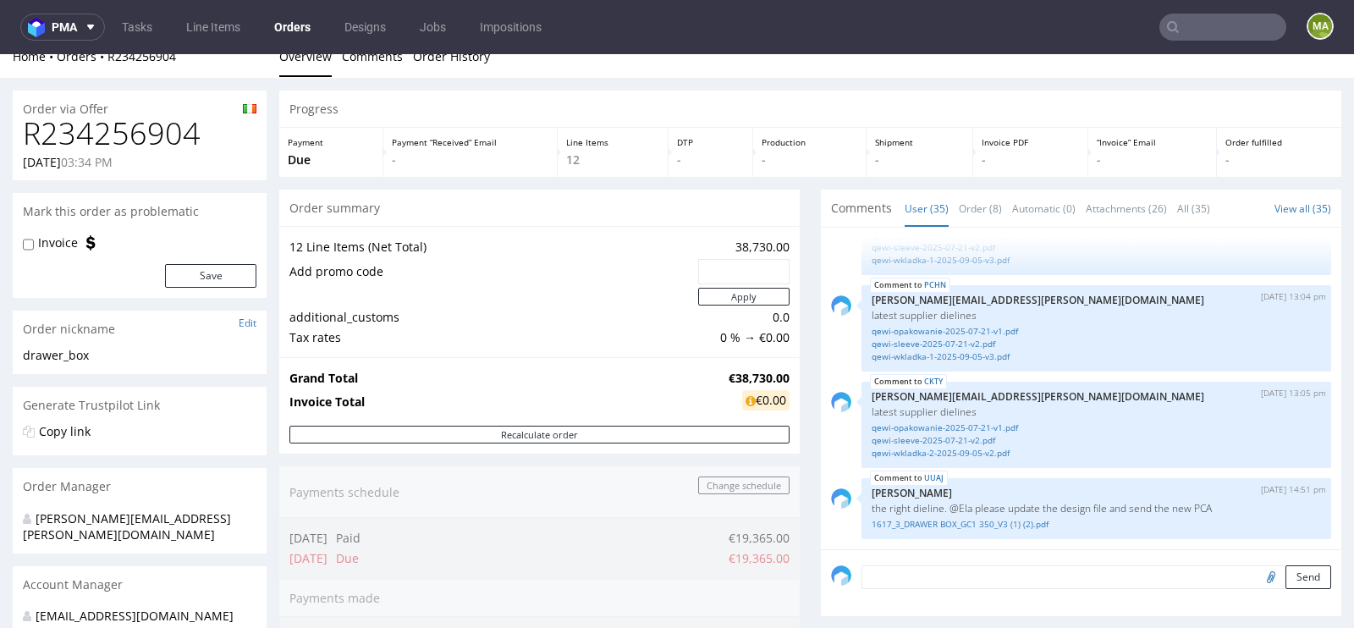
scroll to position [0, 0]
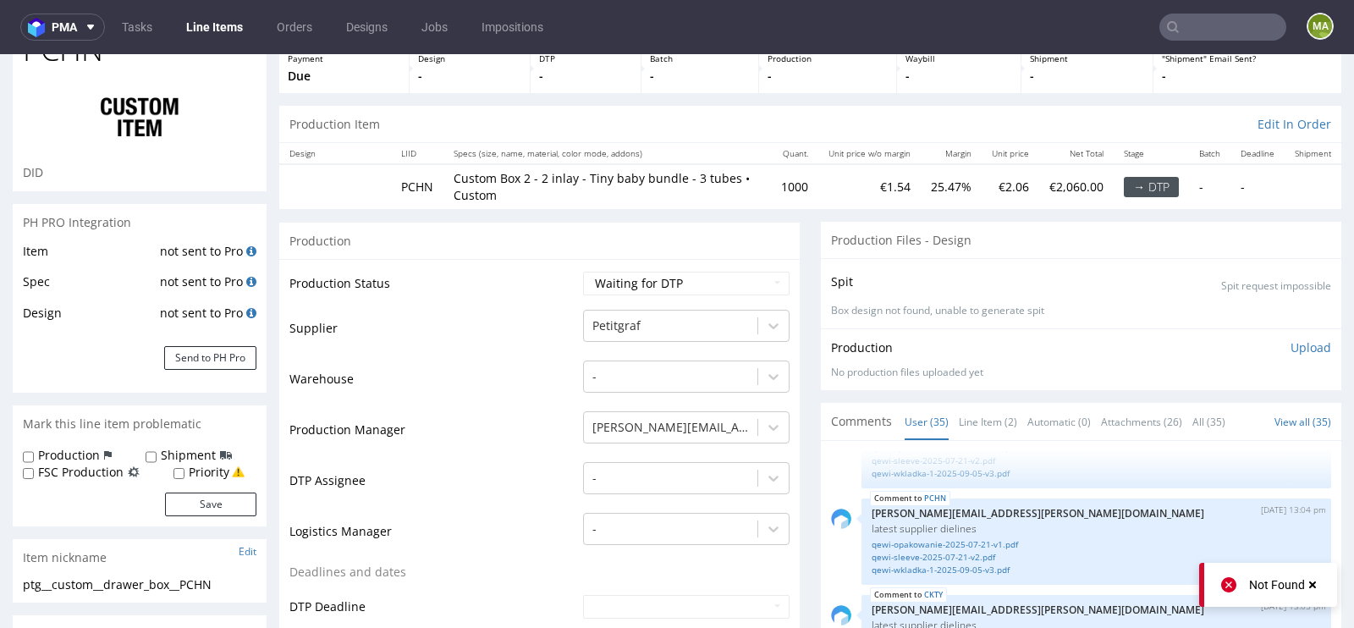
scroll to position [279, 0]
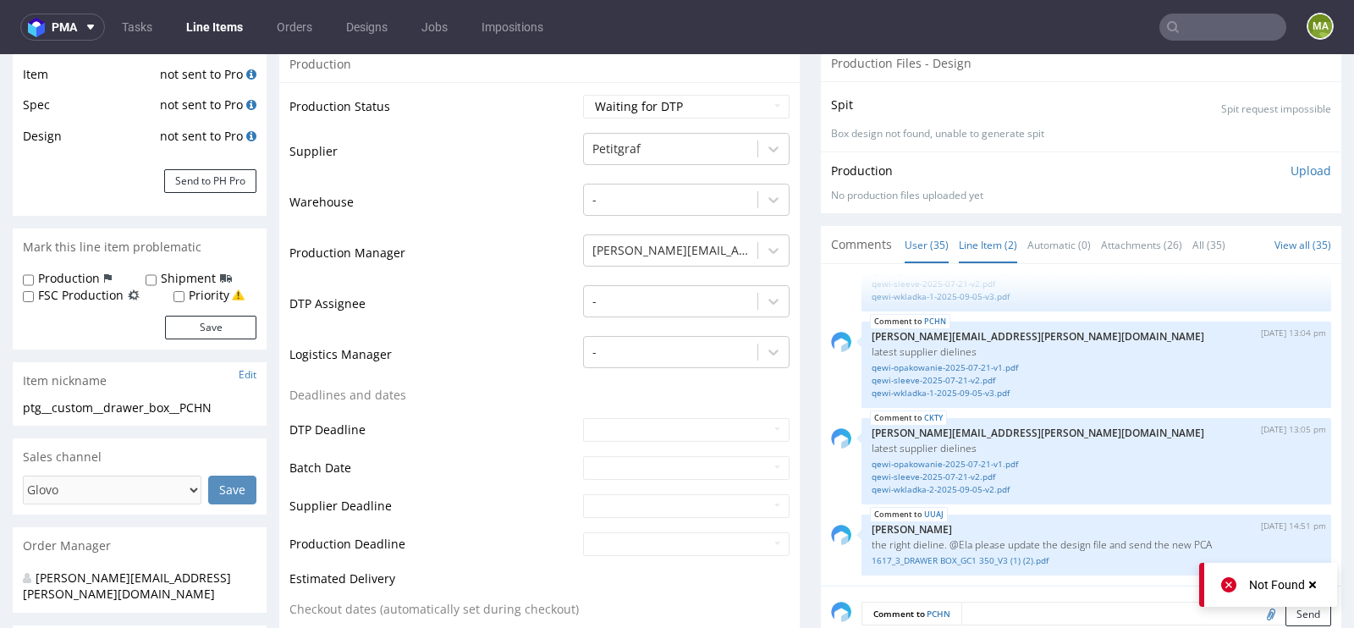
click at [960, 243] on link "Line Item (2)" at bounding box center [988, 245] width 58 height 36
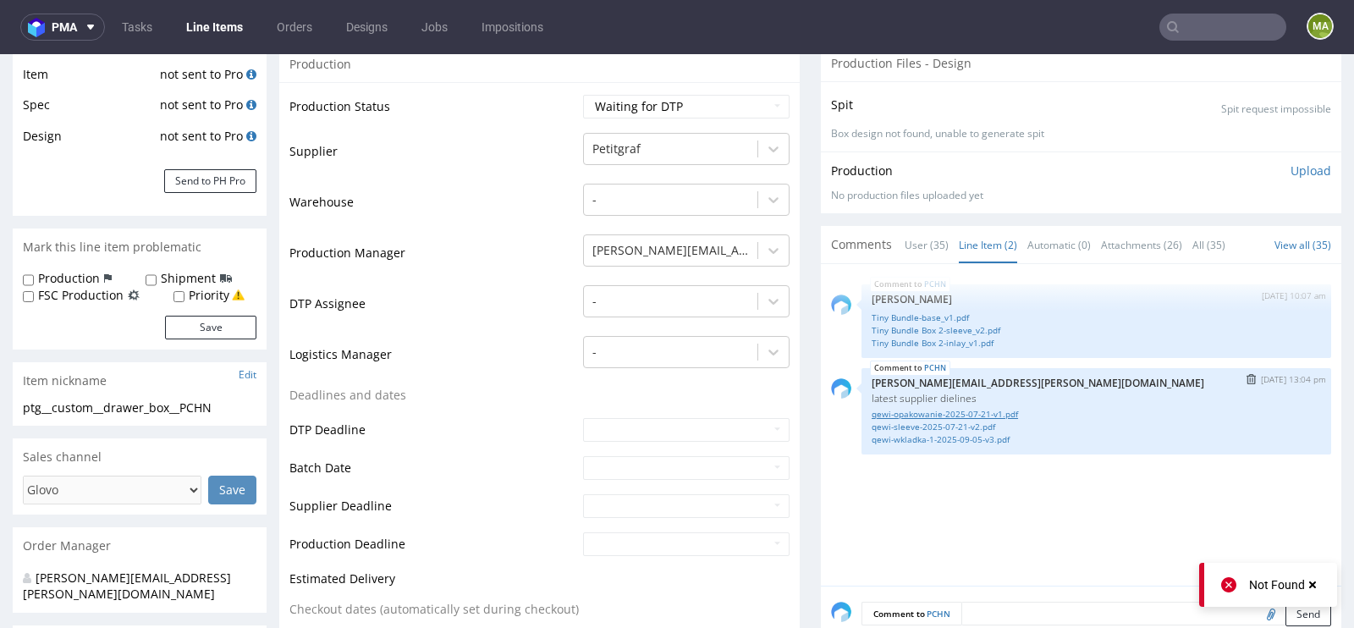
click at [909, 408] on link "qewi-opakowanie-2025-07-21-v1.pdf" at bounding box center [1096, 414] width 449 height 13
click at [964, 423] on link "qewi-sleeve-2025-07-21-v2.pdf" at bounding box center [1096, 427] width 449 height 13
click at [946, 436] on link "qewi-wkladka-1-2025-09-05-v3.pdf" at bounding box center [1096, 439] width 449 height 13
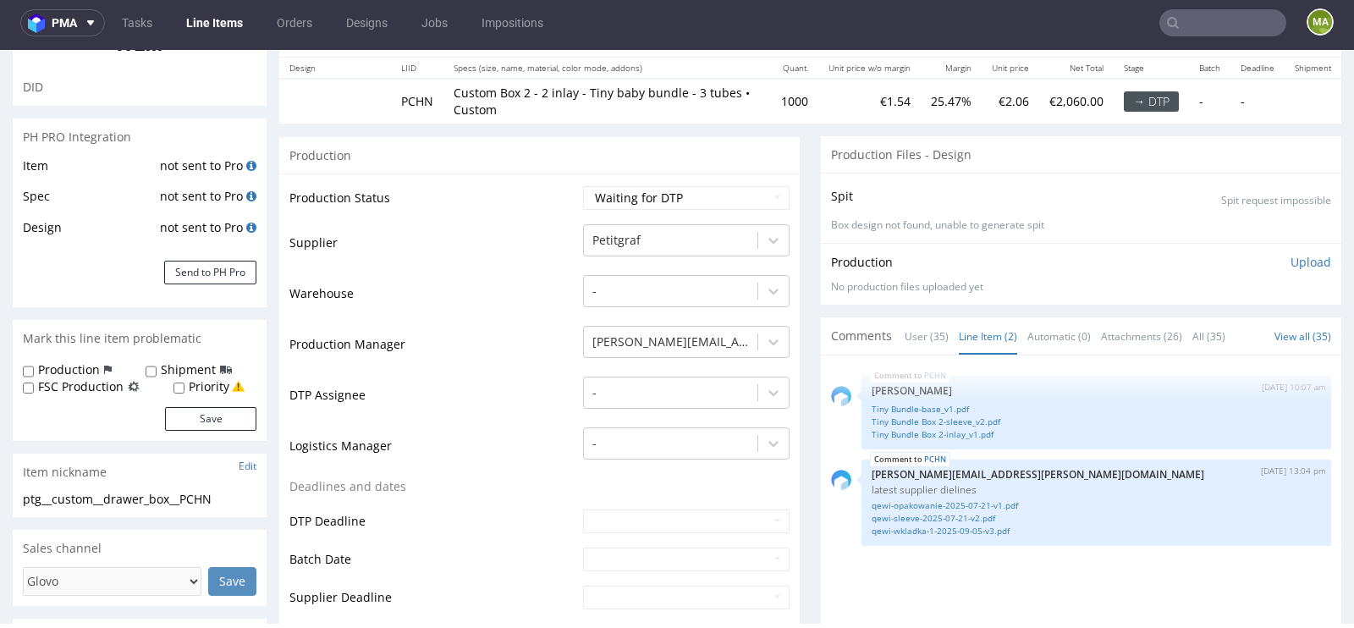
scroll to position [182, 0]
click at [987, 527] on link "qewi-wkladka-1-2025-09-05-v3.pdf" at bounding box center [1096, 532] width 449 height 13
click at [945, 432] on link "Tiny Bundle Box 2-inlay_v1.pdf" at bounding box center [1096, 436] width 449 height 13
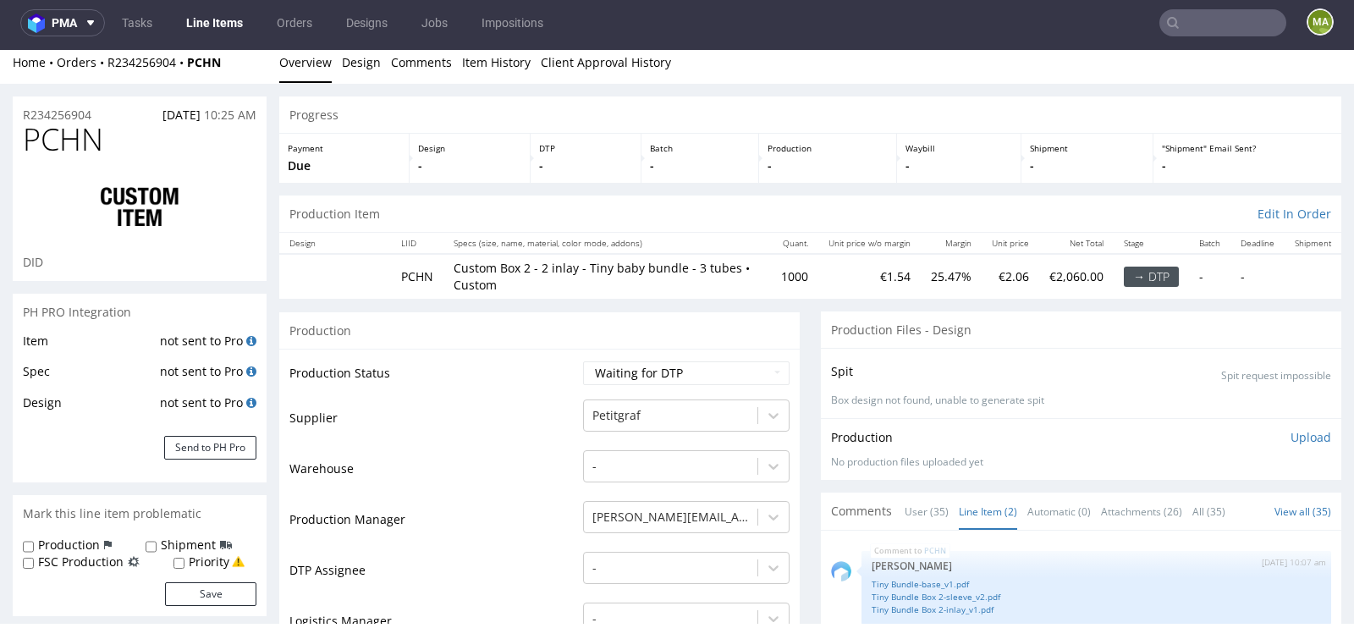
scroll to position [3, 0]
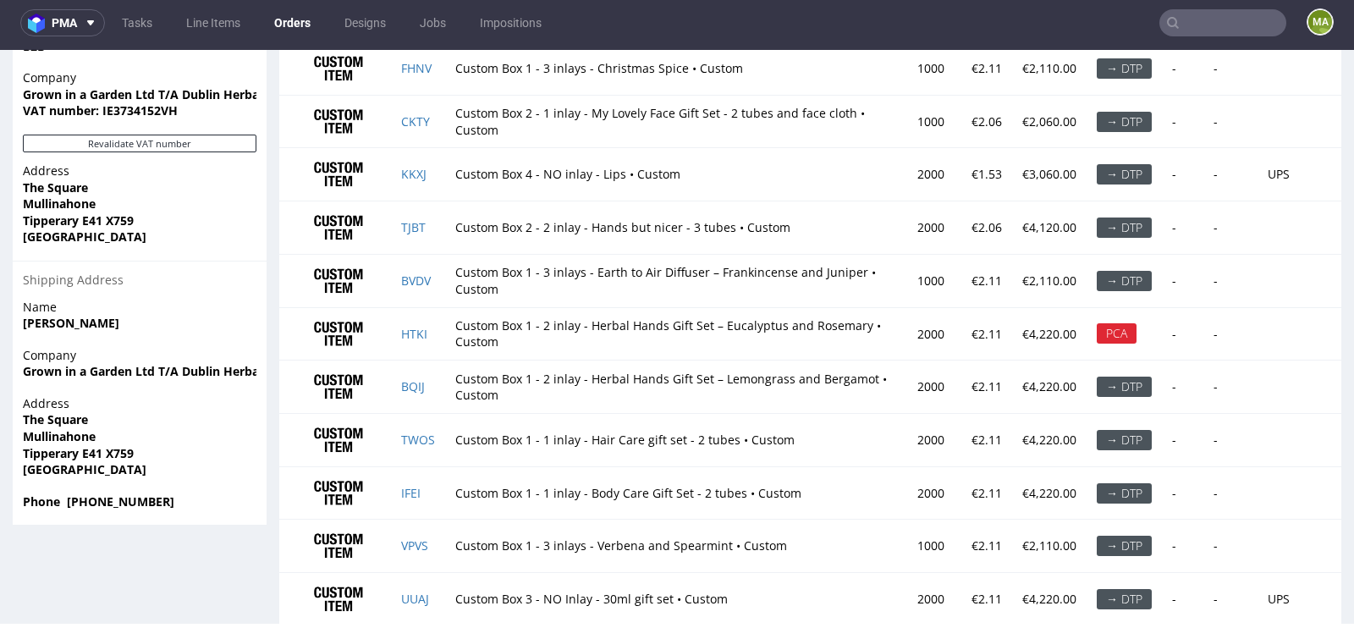
scroll to position [1282, 0]
